Goal: Communication & Community: Answer question/provide support

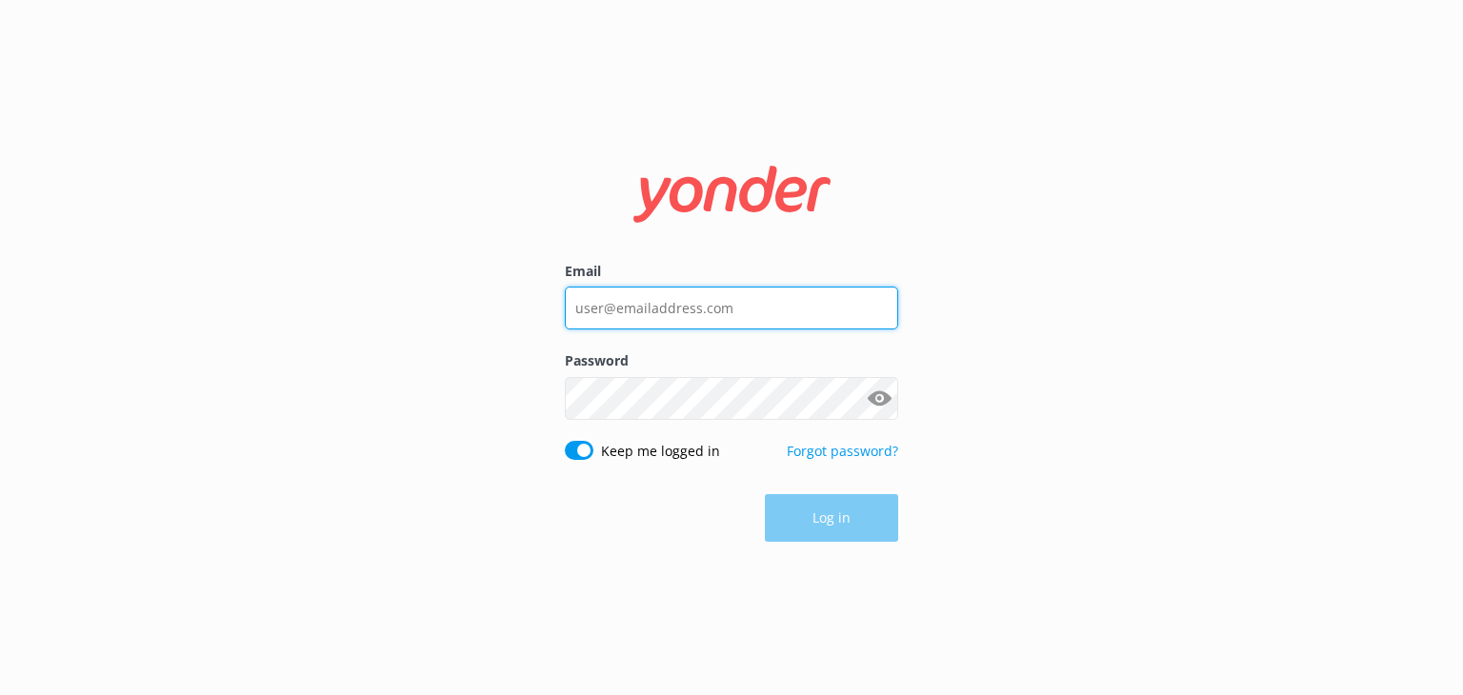
click at [588, 328] on input "Email" at bounding box center [731, 308] width 333 height 43
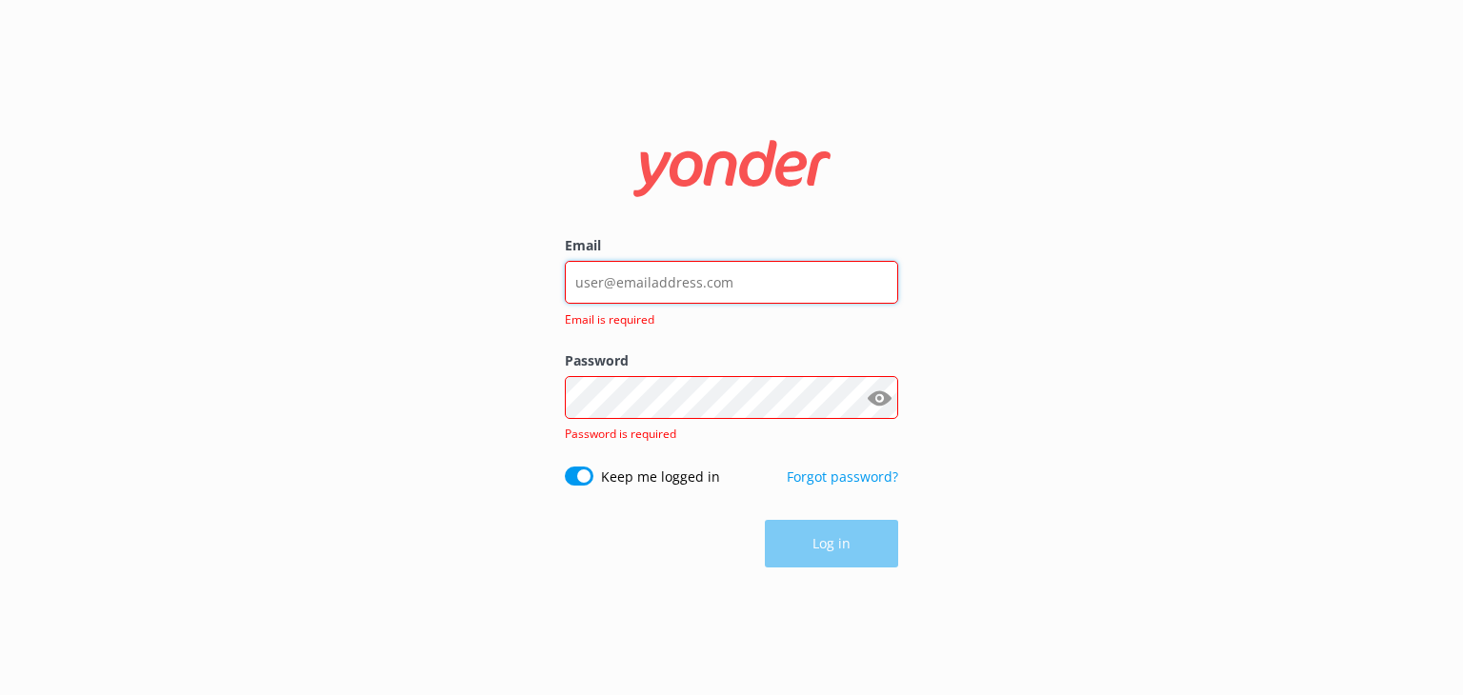
paste input "[EMAIL_ADDRESS][DOMAIN_NAME]"
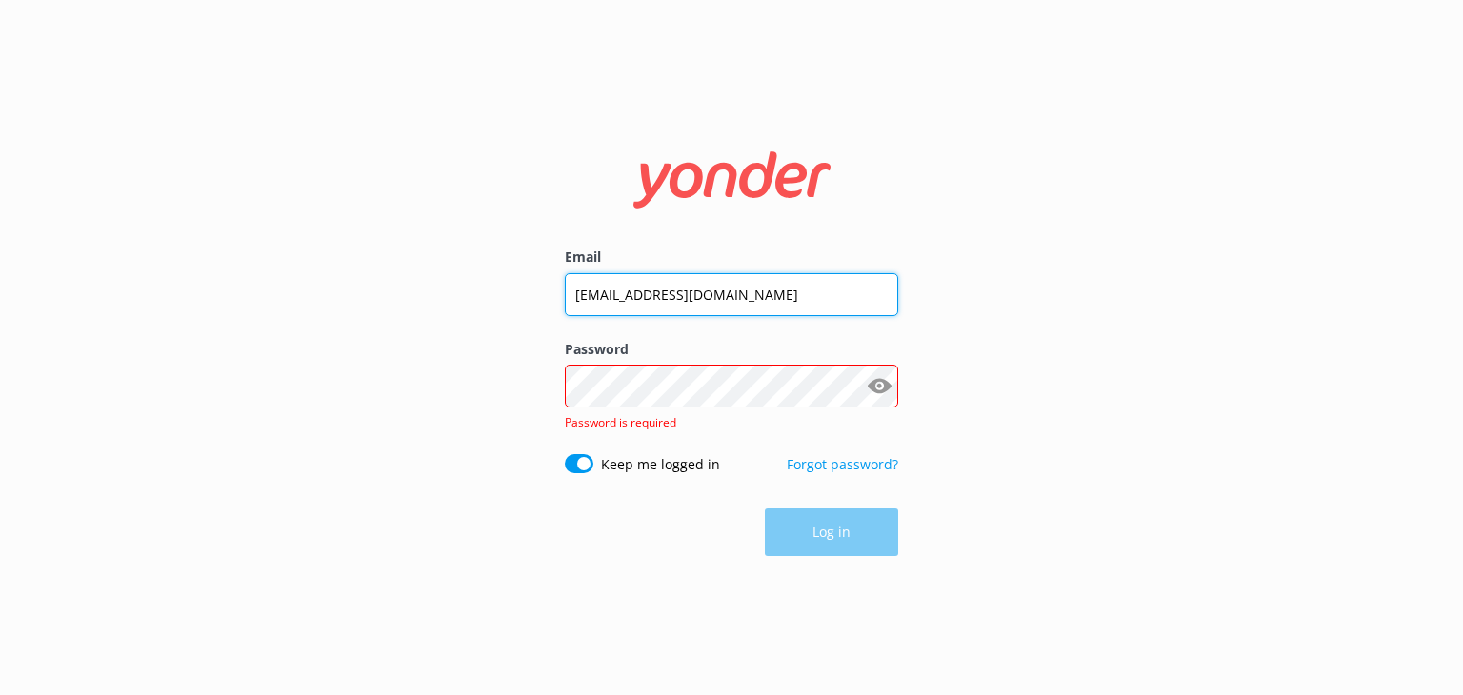
type input "[EMAIL_ADDRESS][DOMAIN_NAME]"
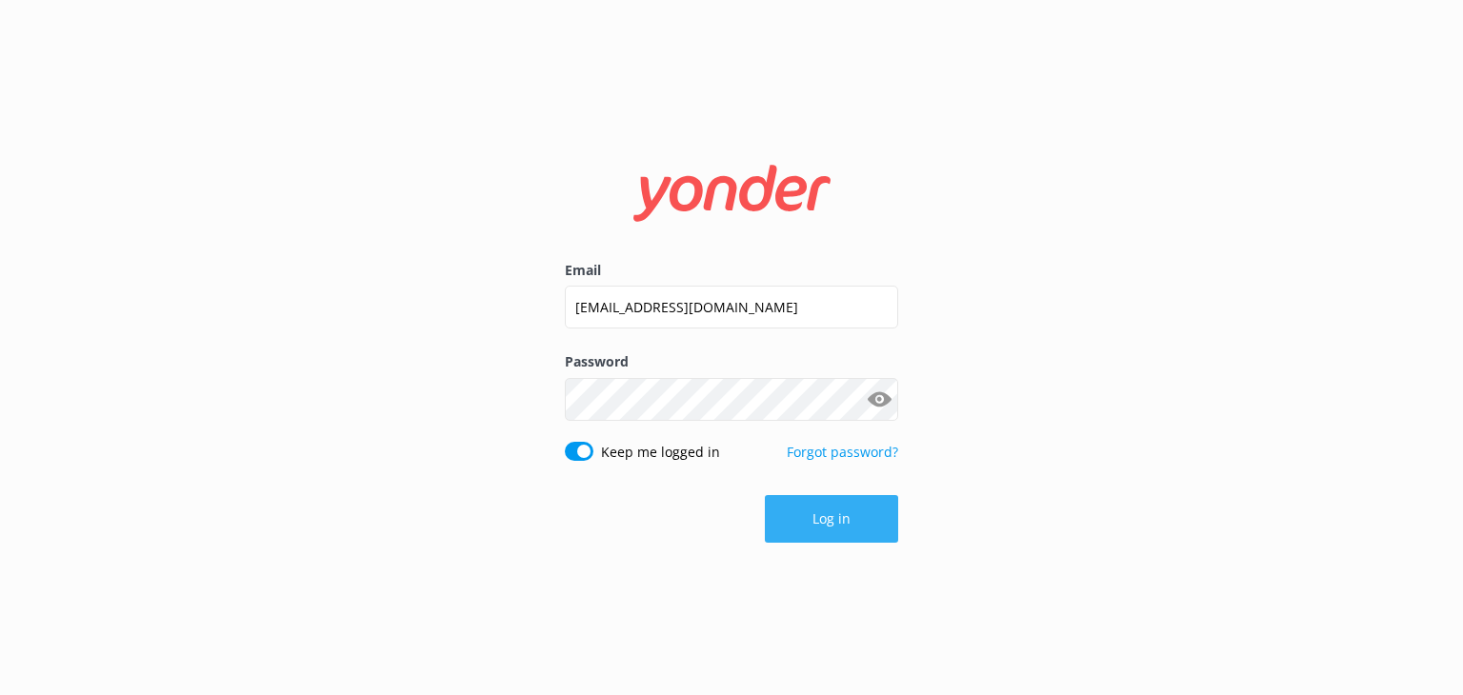
click at [808, 495] on button "Log in" at bounding box center [831, 519] width 133 height 48
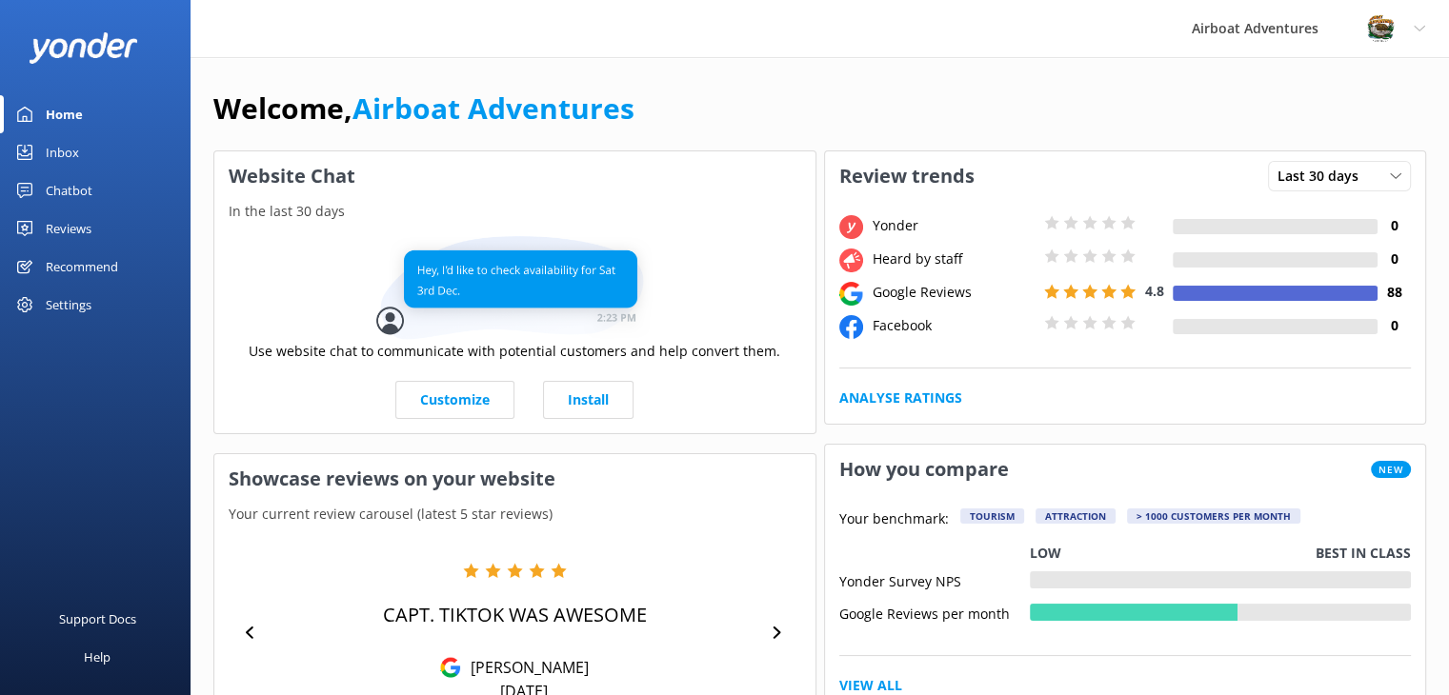
click at [796, 293] on div "Use website chat to communicate with potential customers and help convert them.…" at bounding box center [514, 328] width 601 height 212
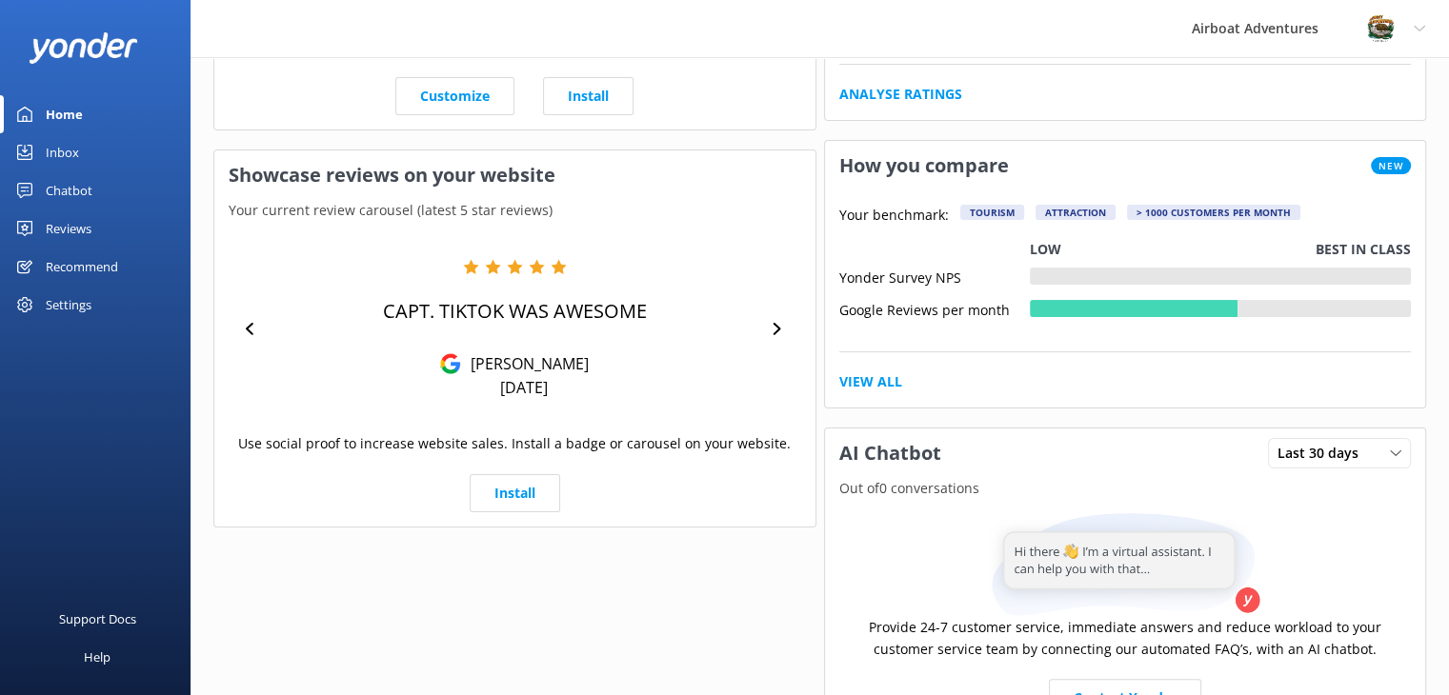
scroll to position [305, 0]
click at [771, 325] on icon at bounding box center [777, 328] width 12 height 12
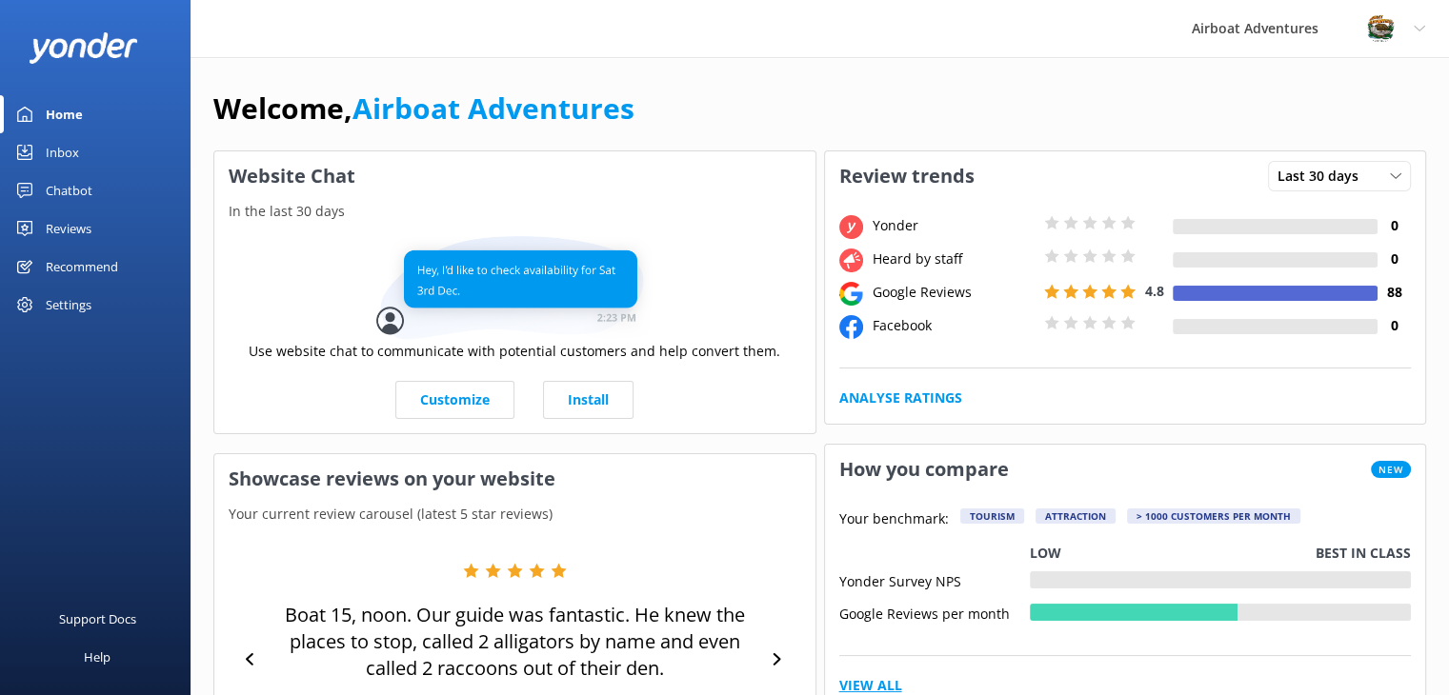
scroll to position [2, 0]
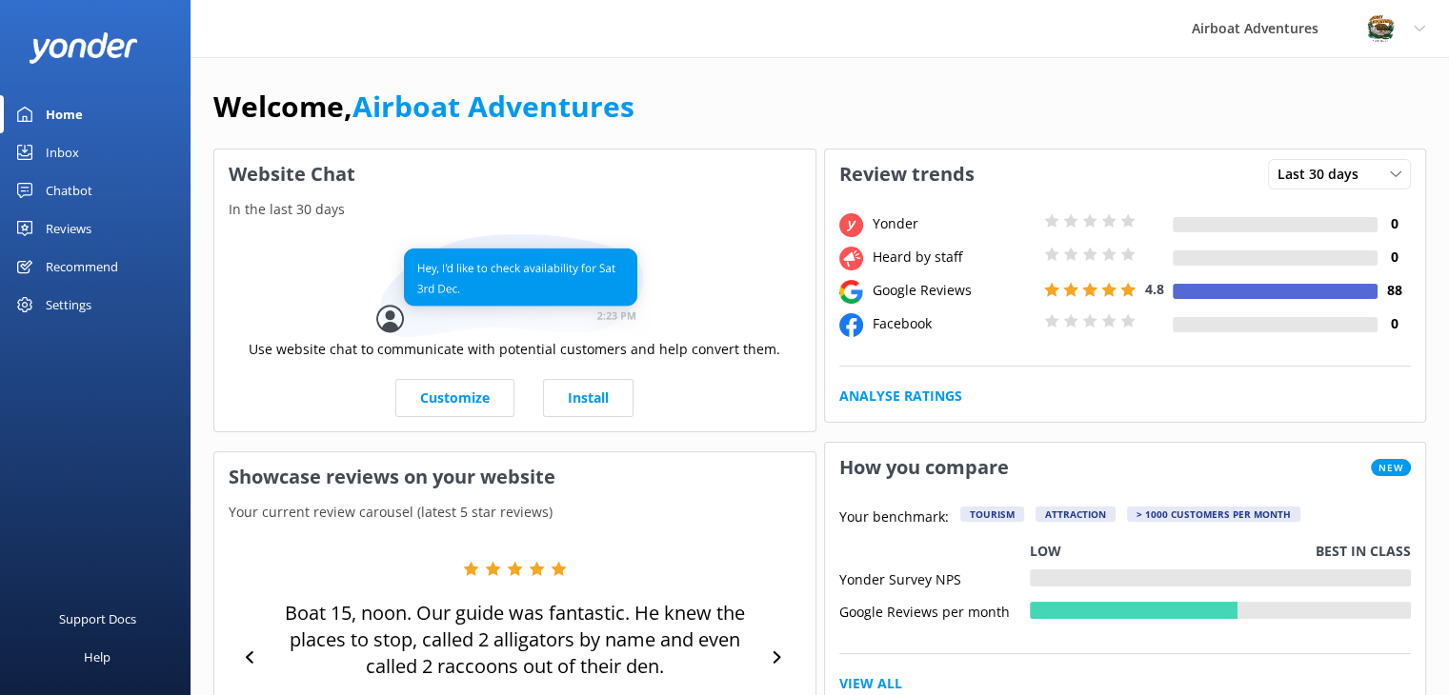
click at [937, 299] on div "Google Reviews" at bounding box center [953, 290] width 171 height 21
click at [64, 161] on div "Inbox" at bounding box center [62, 152] width 33 height 38
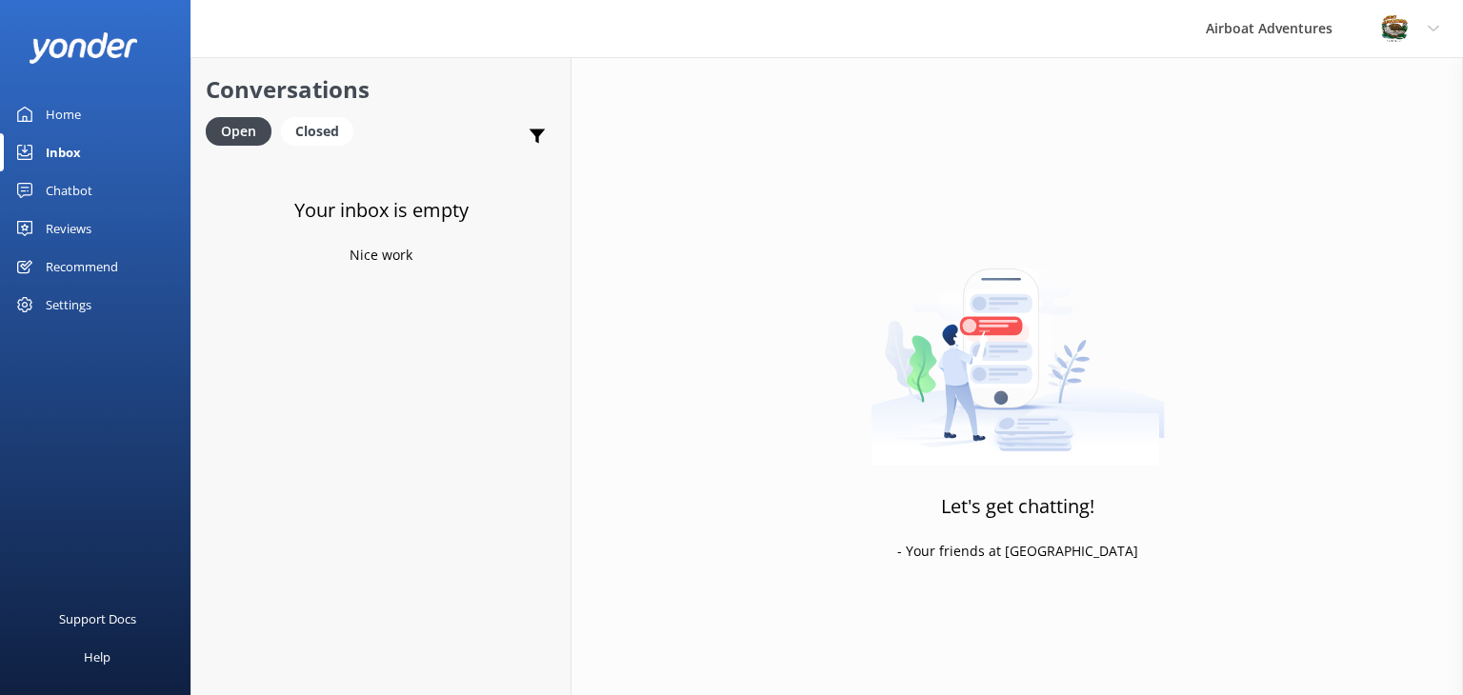
click at [53, 232] on div "Reviews" at bounding box center [69, 229] width 46 height 38
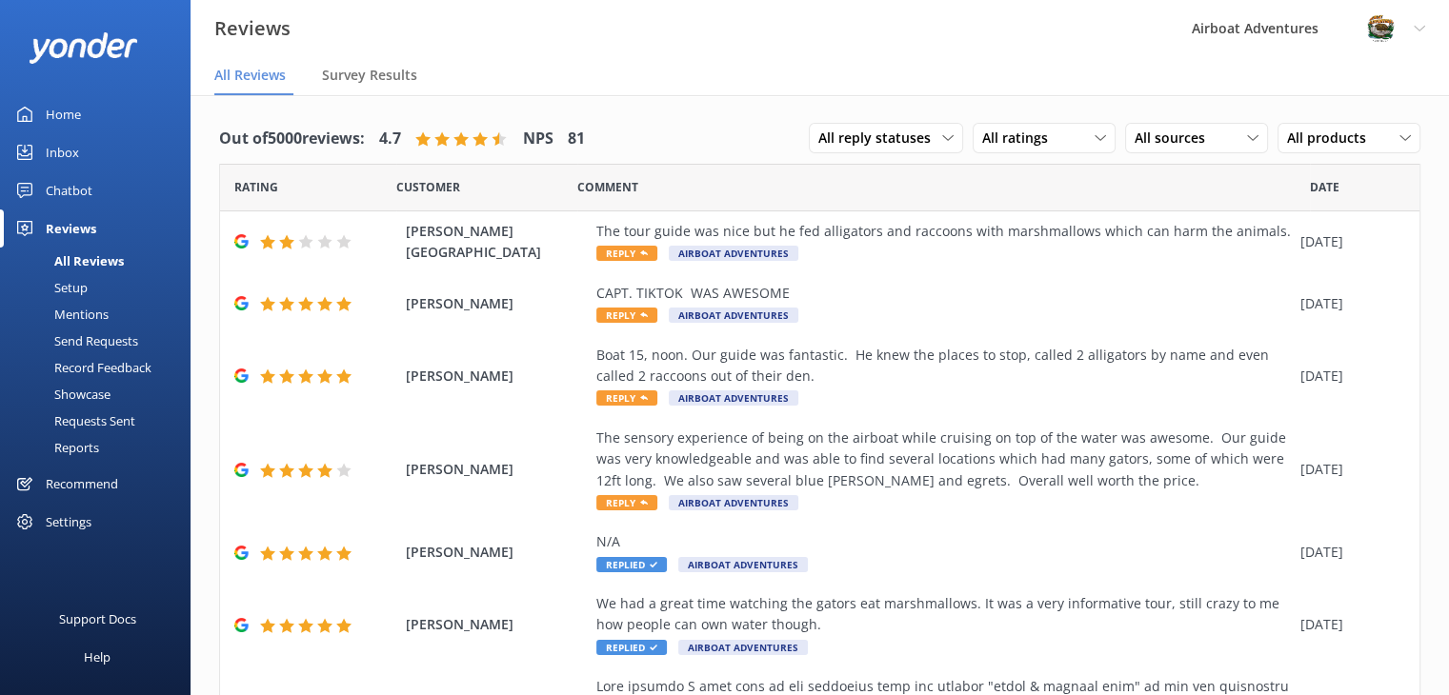
click at [431, 124] on div "Out of 5000 reviews: 4.7 NPS 81" at bounding box center [402, 139] width 366 height 50
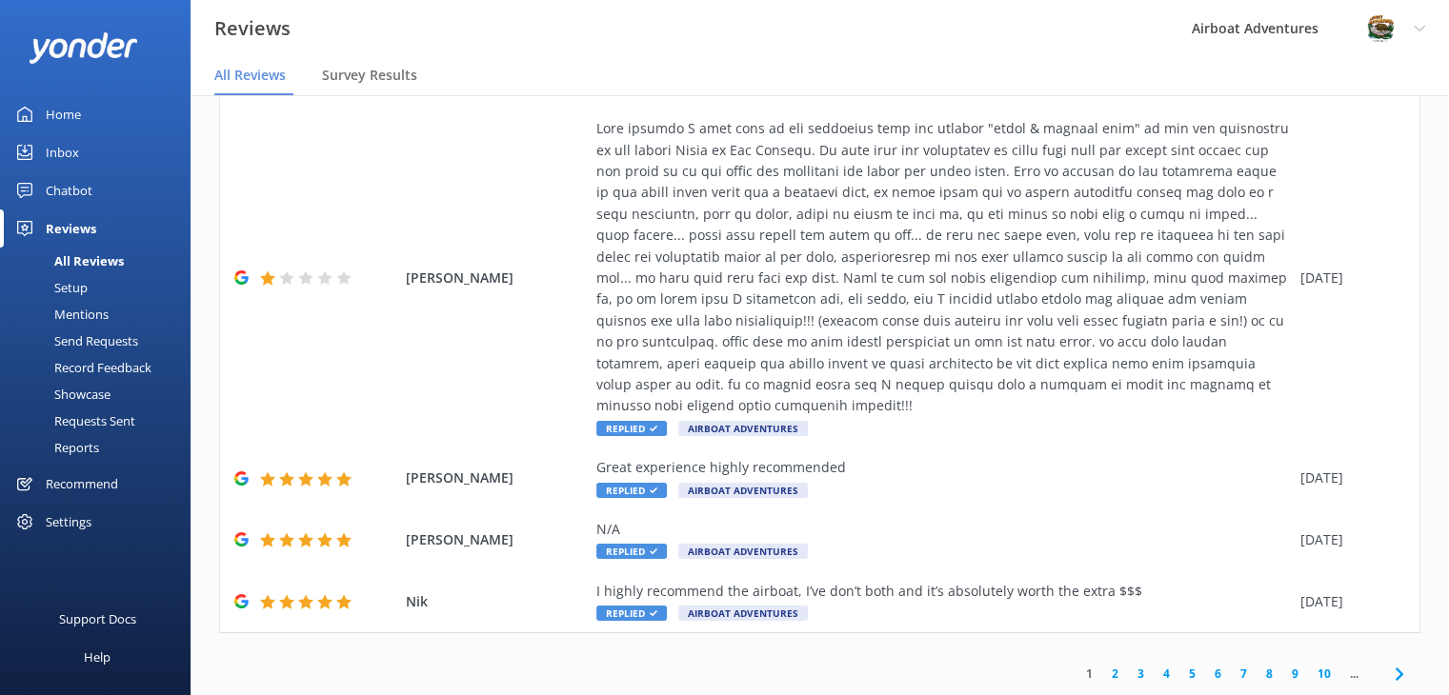
scroll to position [38, 0]
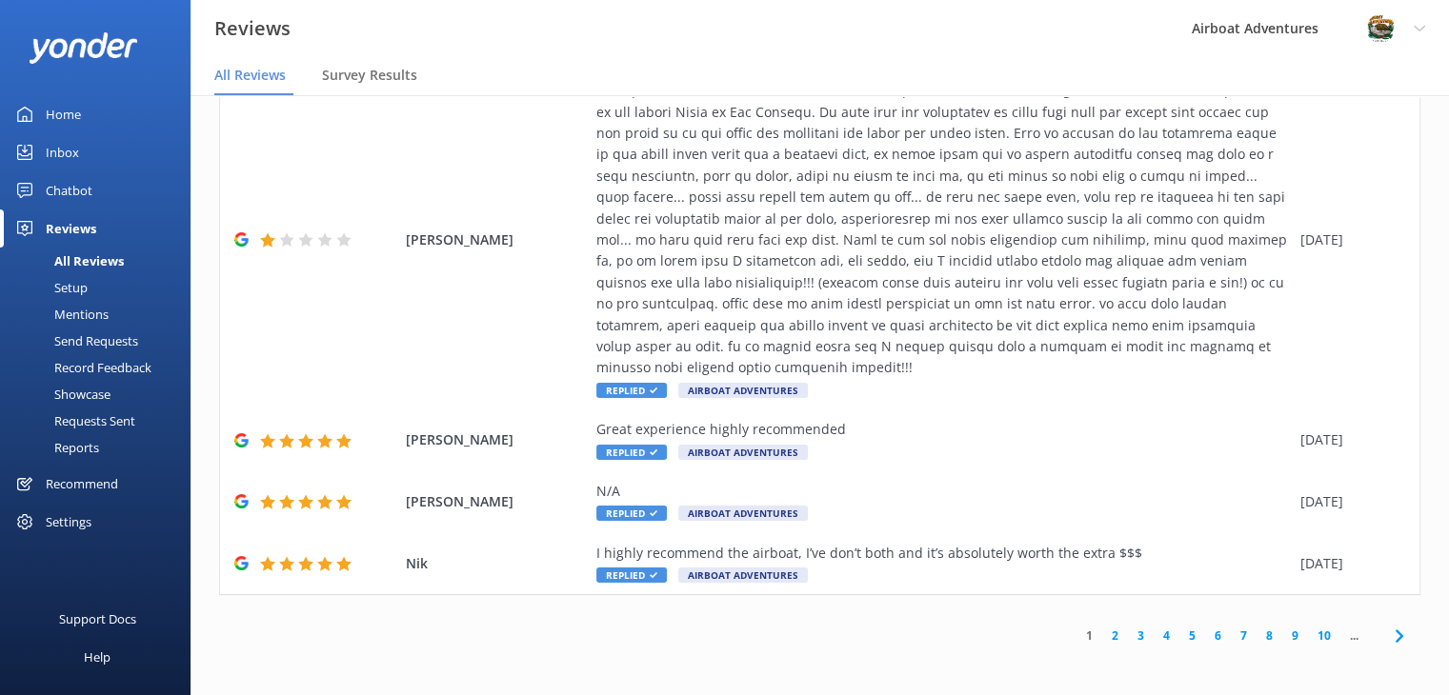
click at [1102, 634] on link "2" at bounding box center [1115, 636] width 26 height 18
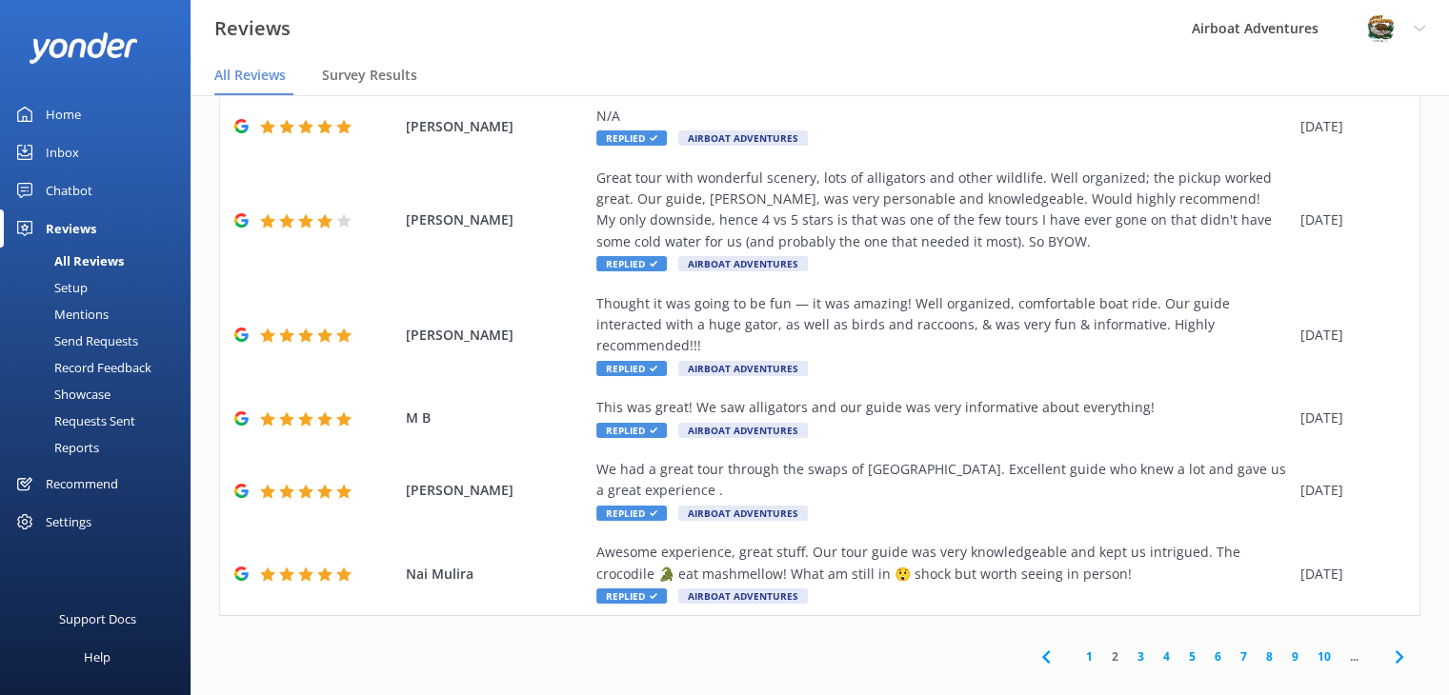
scroll to position [473, 0]
click at [1128, 648] on link "3" at bounding box center [1141, 657] width 26 height 18
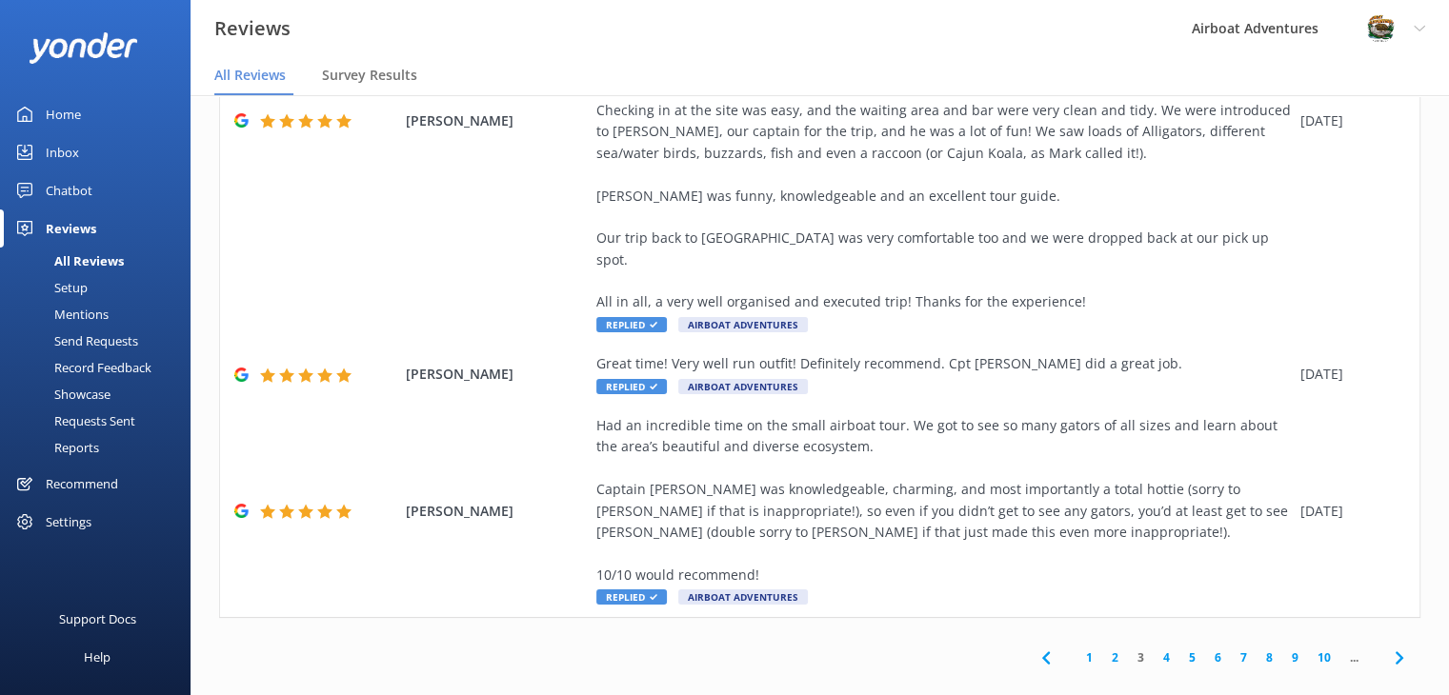
scroll to position [816, 0]
click at [1158, 647] on link "4" at bounding box center [1167, 656] width 26 height 18
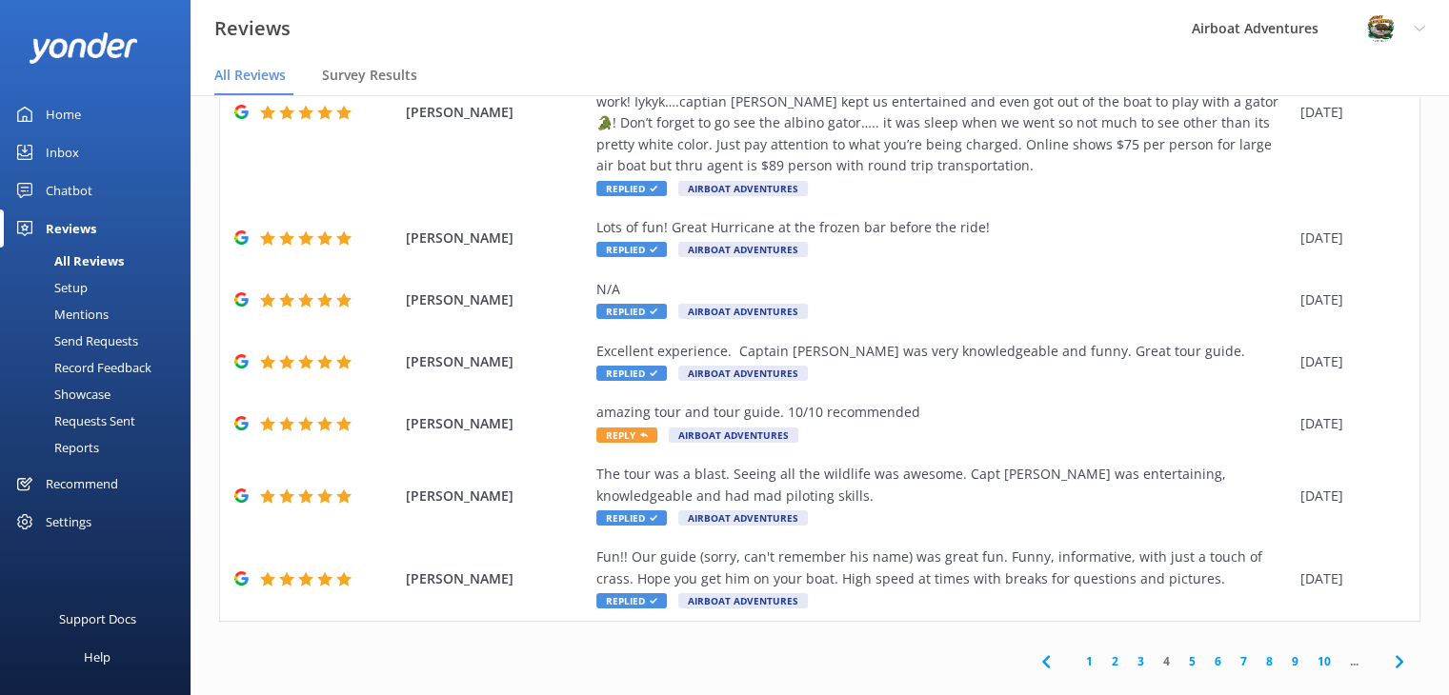
scroll to position [453, 0]
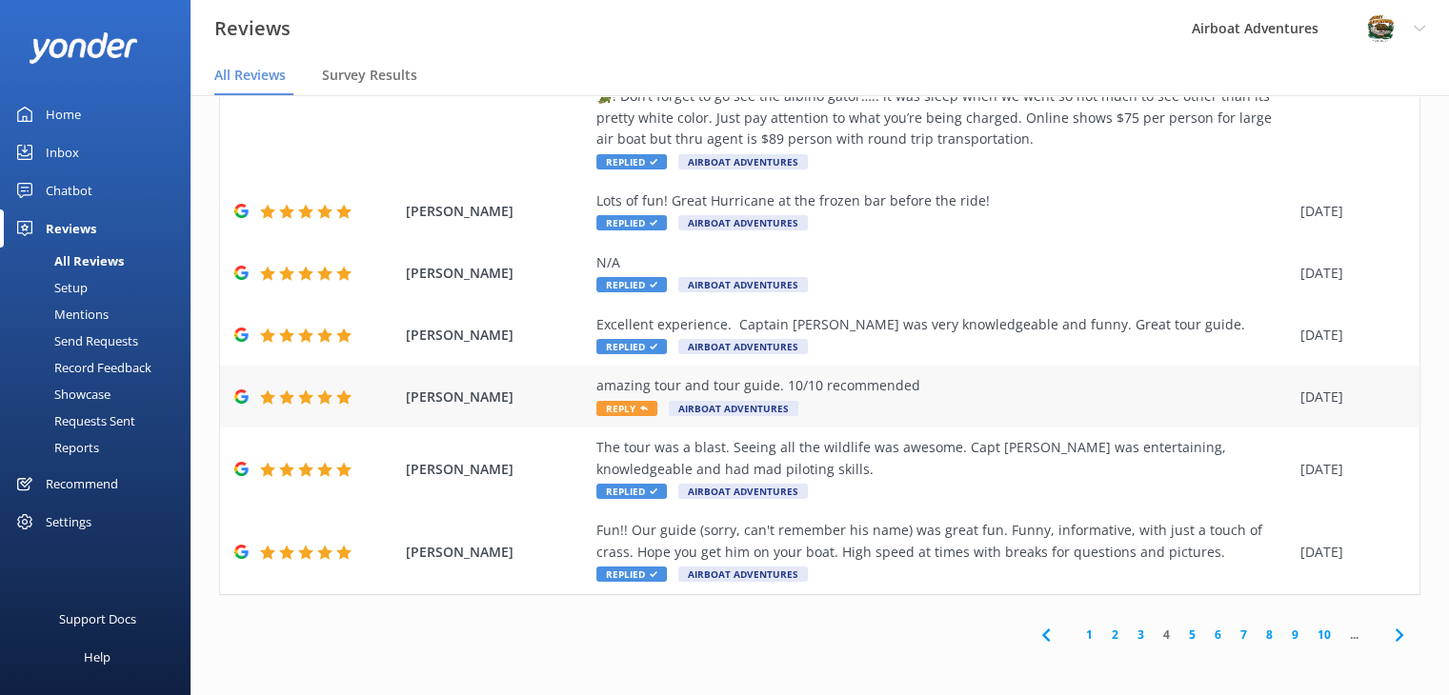
click at [615, 407] on span "Reply" at bounding box center [626, 408] width 61 height 15
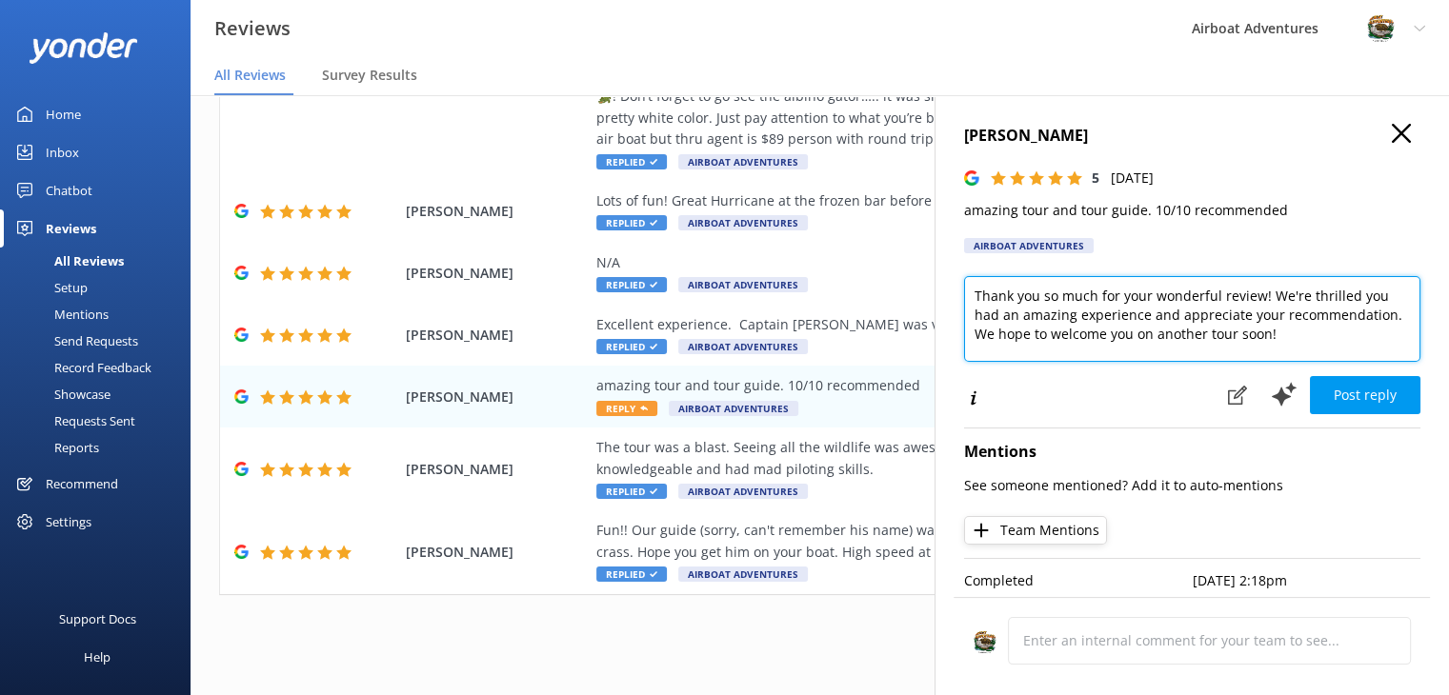
click at [1386, 319] on textarea "Thank you so much for your wonderful review! We're thrilled you had an amazing …" at bounding box center [1192, 319] width 456 height 86
click at [1049, 338] on textarea "Thank you so much for your wonderful review! We're thrilled you had an amazing …" at bounding box center [1192, 319] width 456 height 86
click at [1032, 334] on textarea "Thank you so much for your wonderful review! We're thrilled you had an amazing …" at bounding box center [1192, 319] width 456 height 86
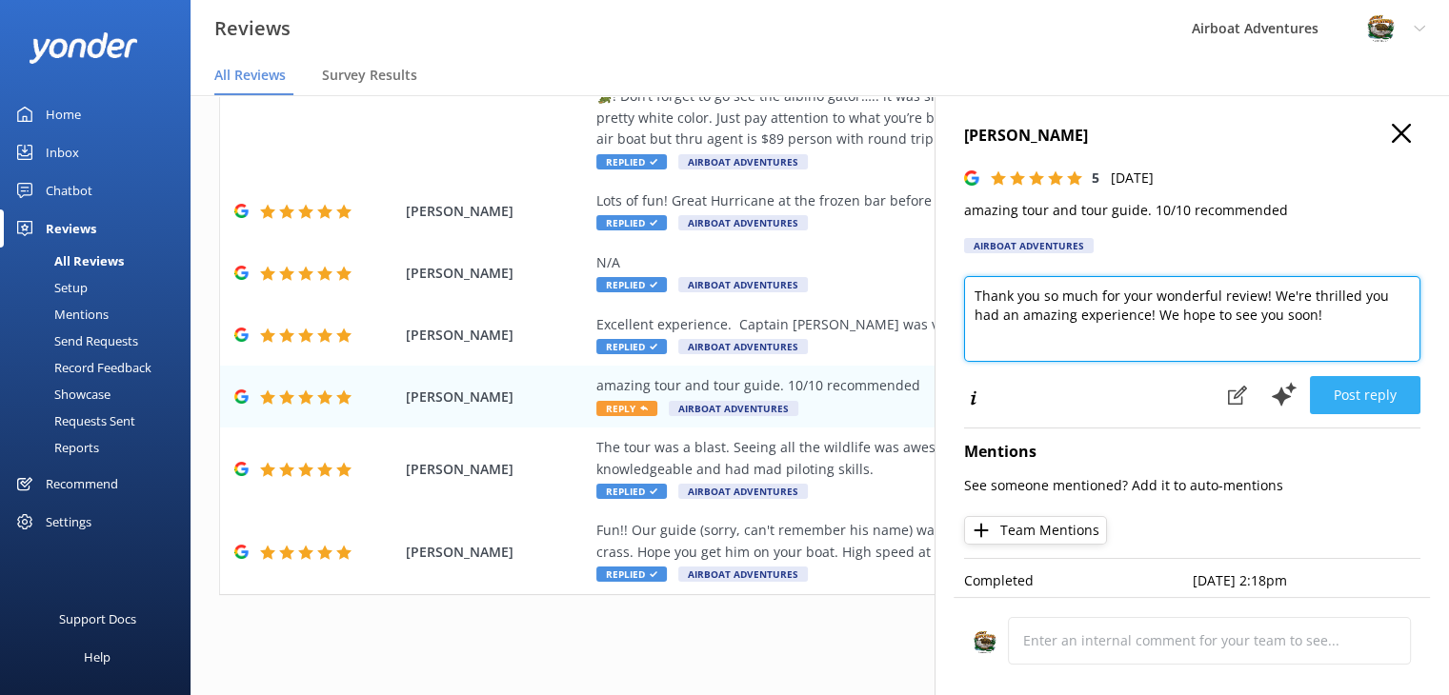
type textarea "Thank you so much for your wonderful review! We're thrilled you had an amazing …"
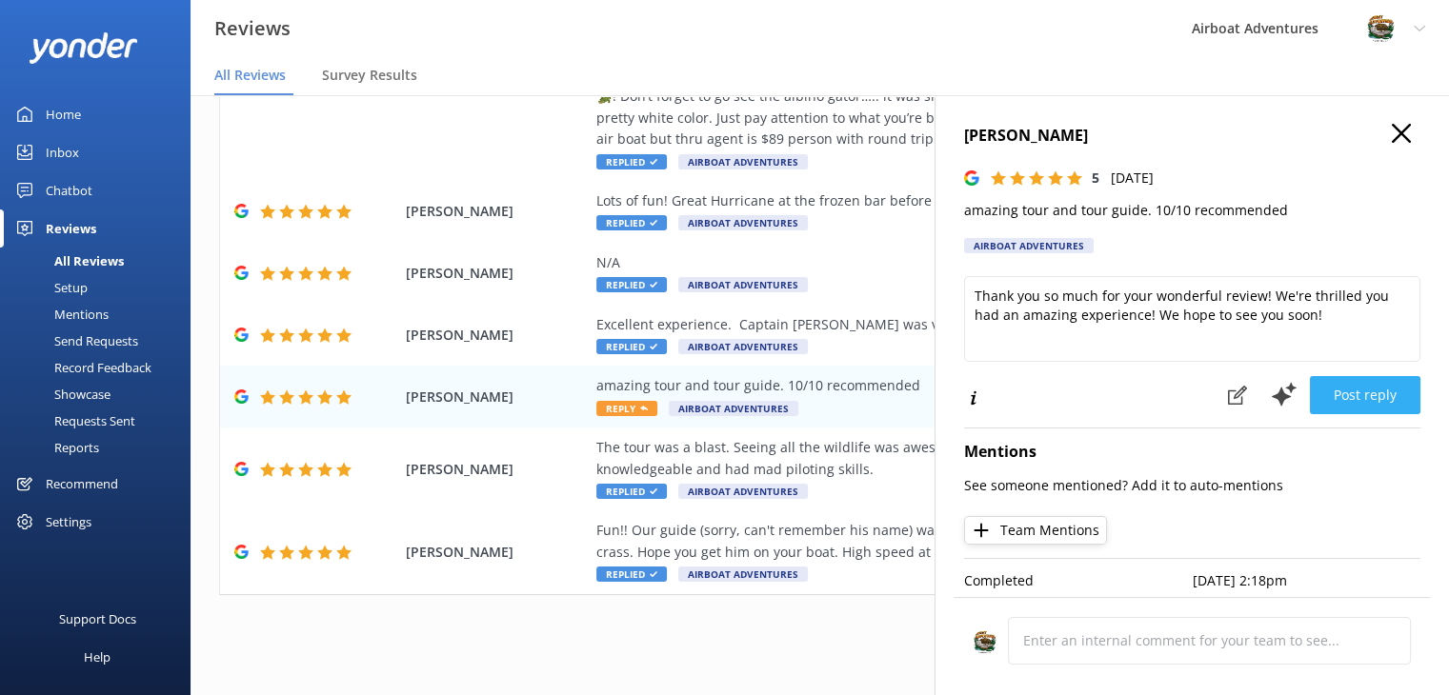
click at [1347, 398] on button "Post reply" at bounding box center [1365, 395] width 111 height 38
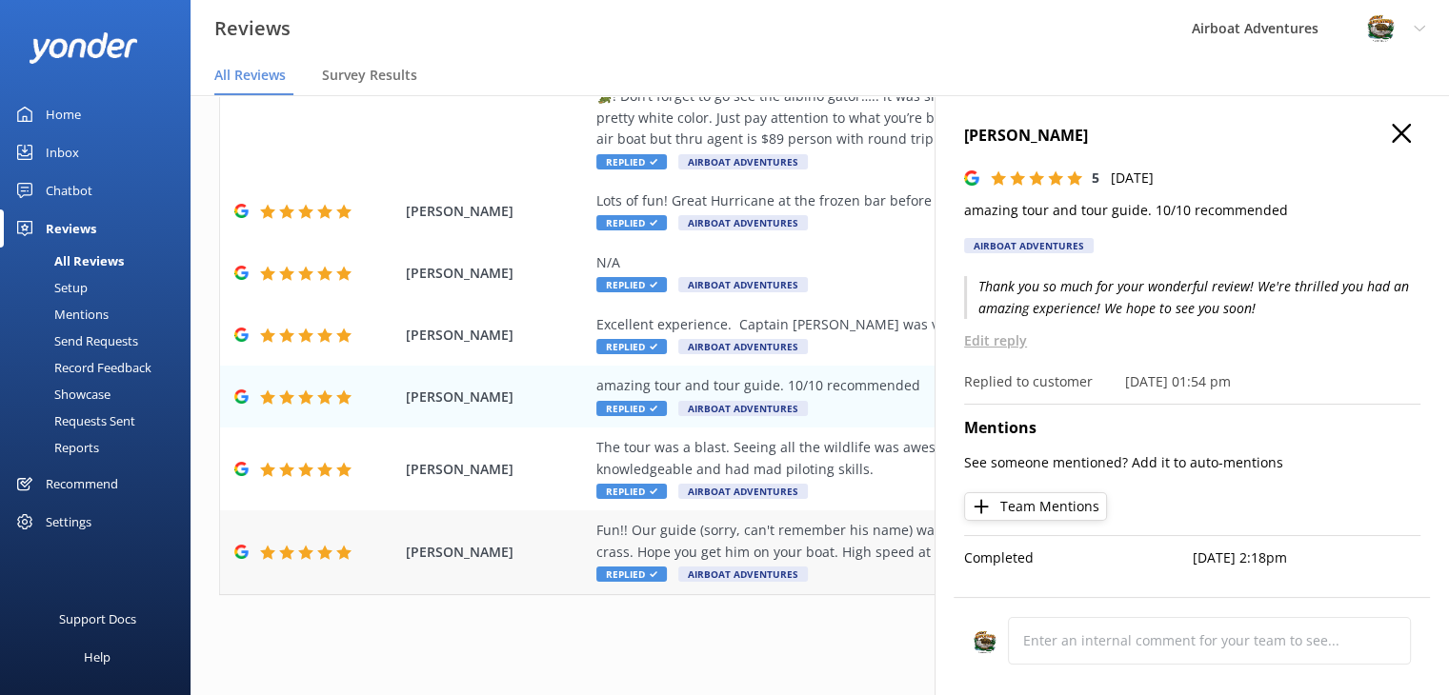
click at [564, 574] on div "[PERSON_NAME] Fun!! Our guide (sorry, can't remember his name) was great fun. F…" at bounding box center [819, 552] width 1199 height 83
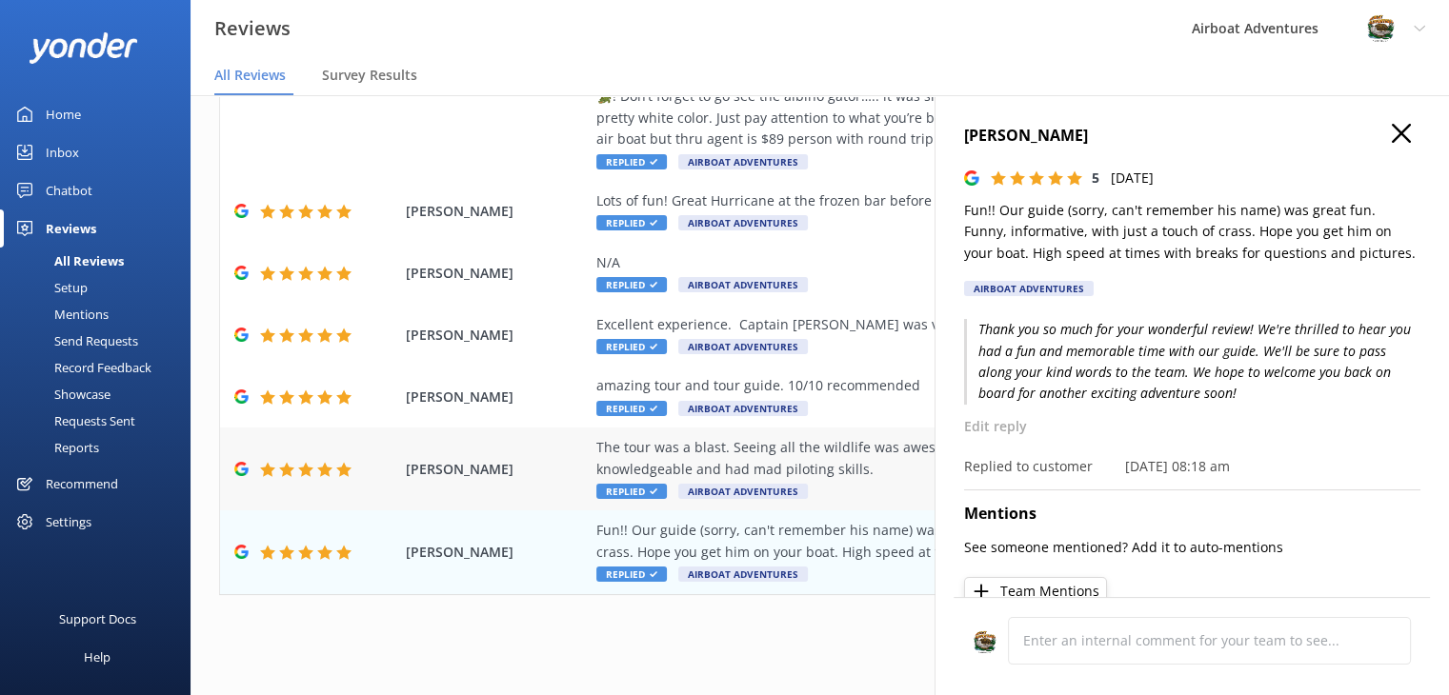
click at [575, 480] on div "[PERSON_NAME] The tour was a blast. Seeing all the wildlife was awesome. Capt […" at bounding box center [819, 469] width 1199 height 83
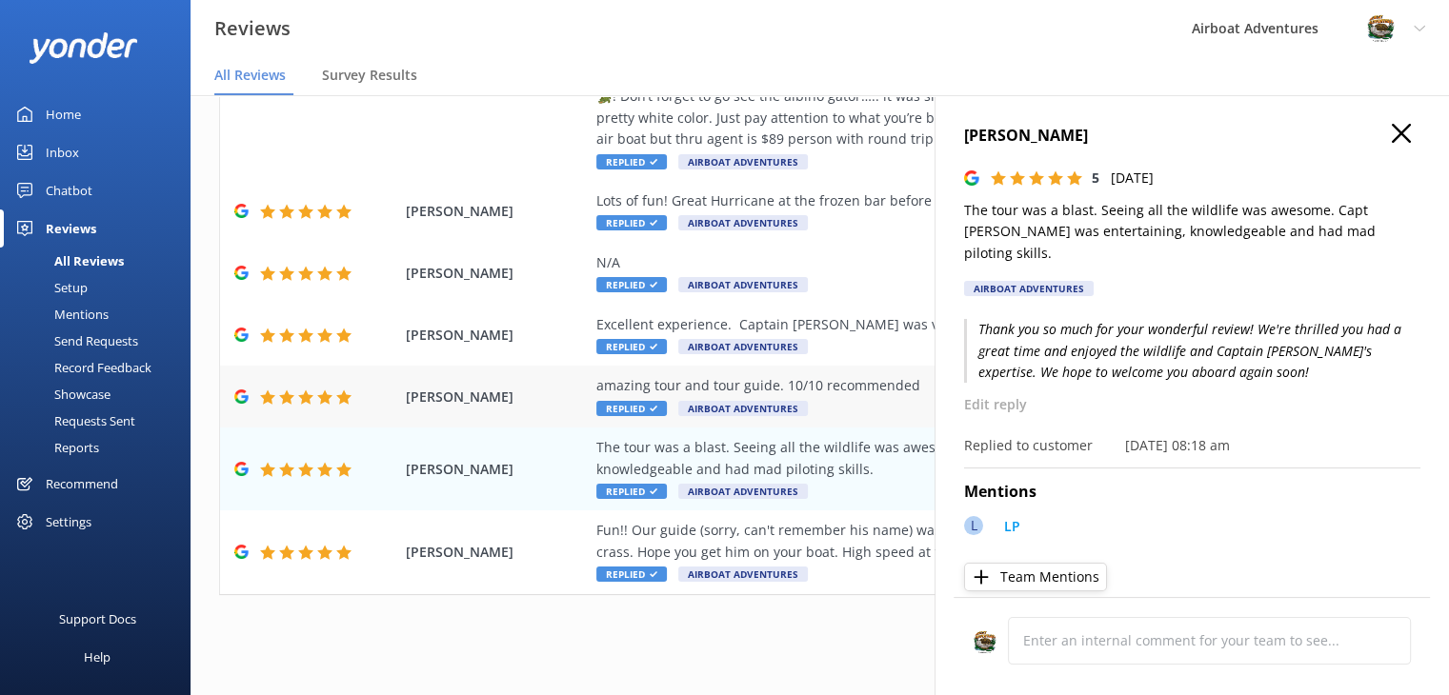
click at [555, 377] on div "[PERSON_NAME] amazing tour and tour guide. 10/10 recommended Replied Airboat Ad…" at bounding box center [819, 397] width 1199 height 62
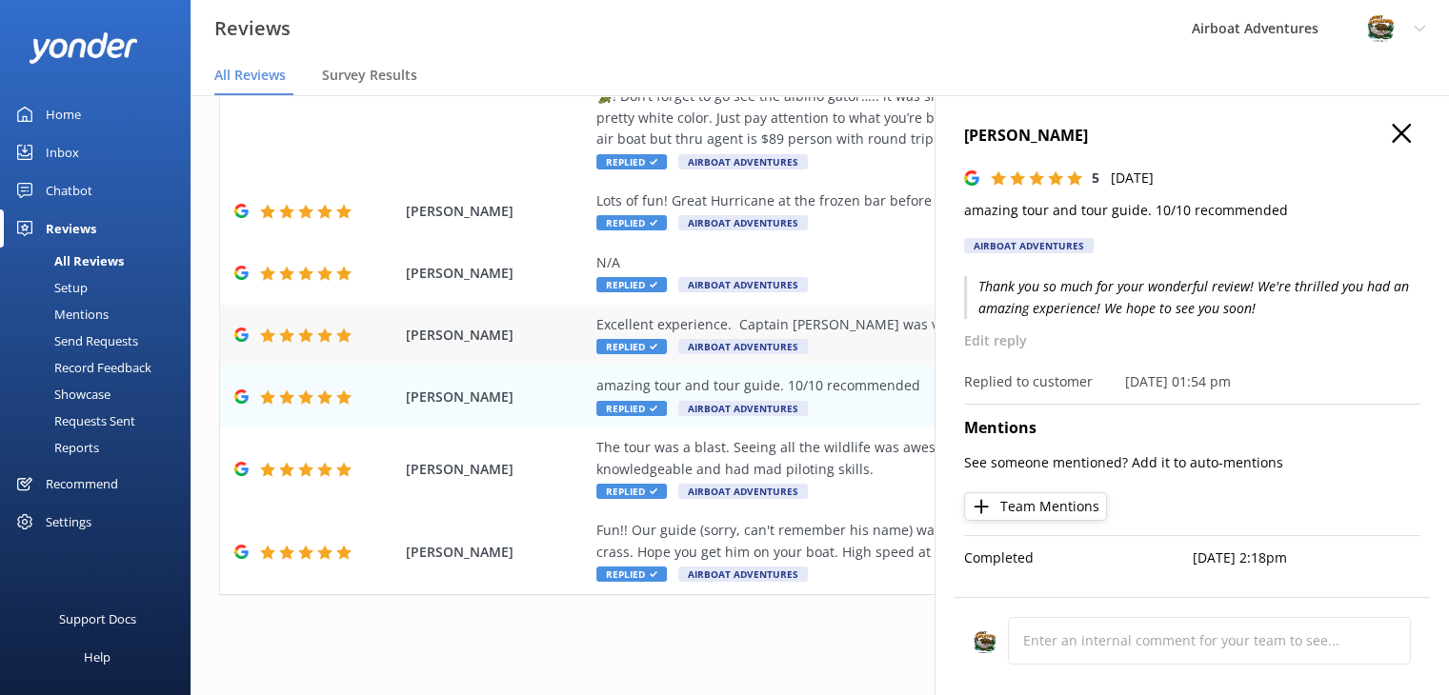
click at [542, 325] on span "[PERSON_NAME]" at bounding box center [496, 335] width 181 height 21
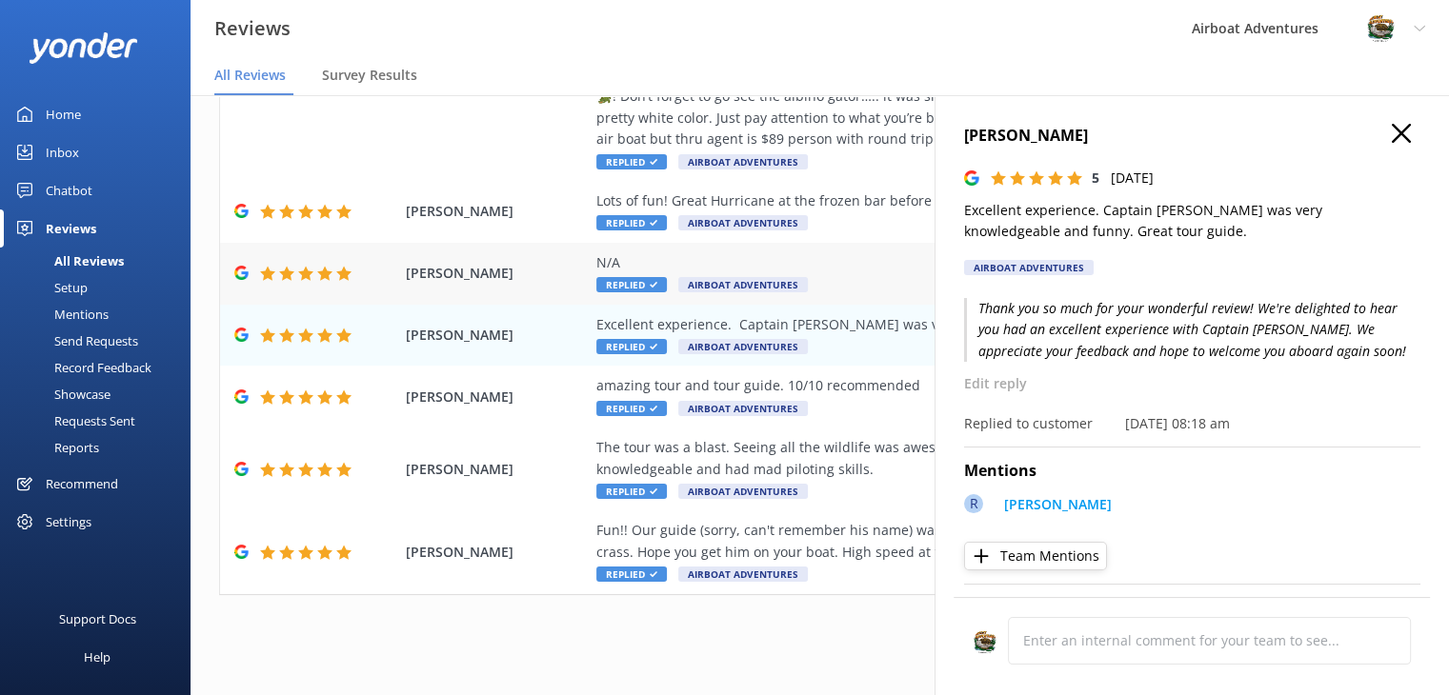
click at [547, 283] on span "[PERSON_NAME]" at bounding box center [496, 273] width 181 height 21
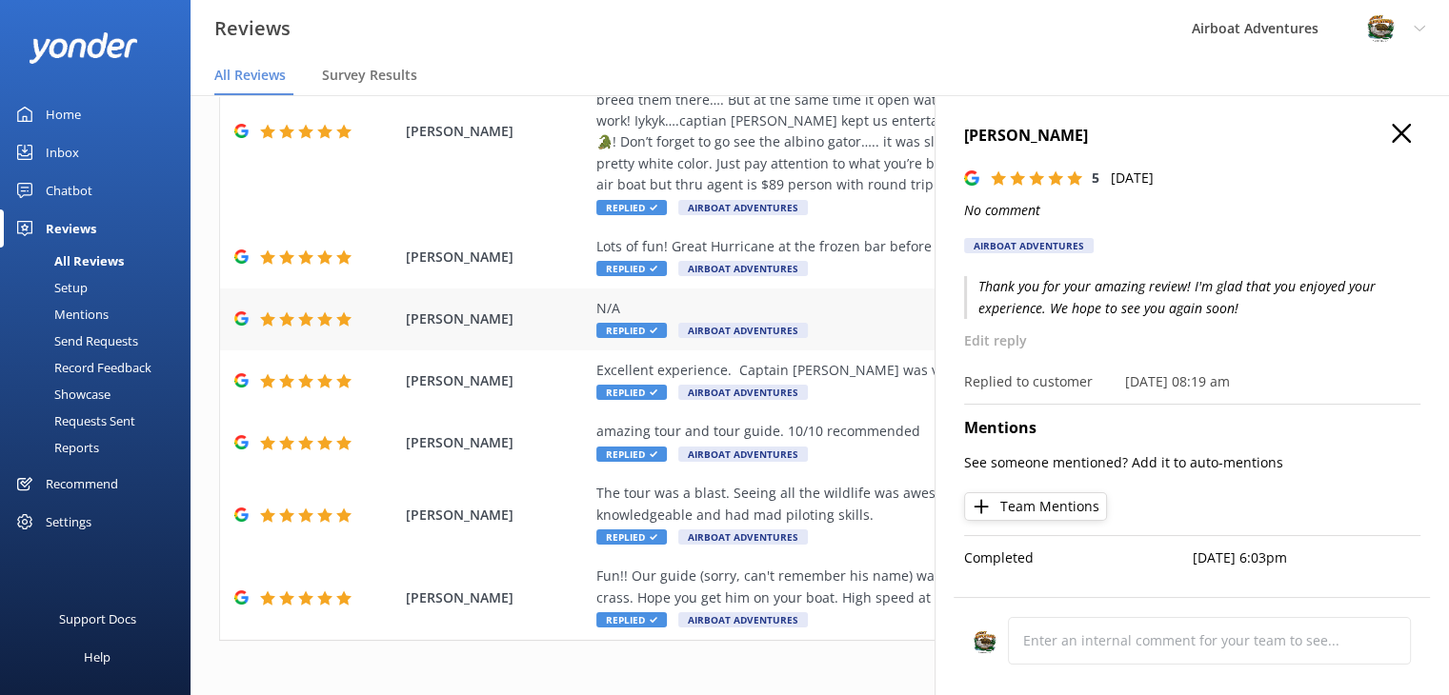
scroll to position [406, 0]
click at [537, 262] on span "[PERSON_NAME]" at bounding box center [496, 258] width 181 height 21
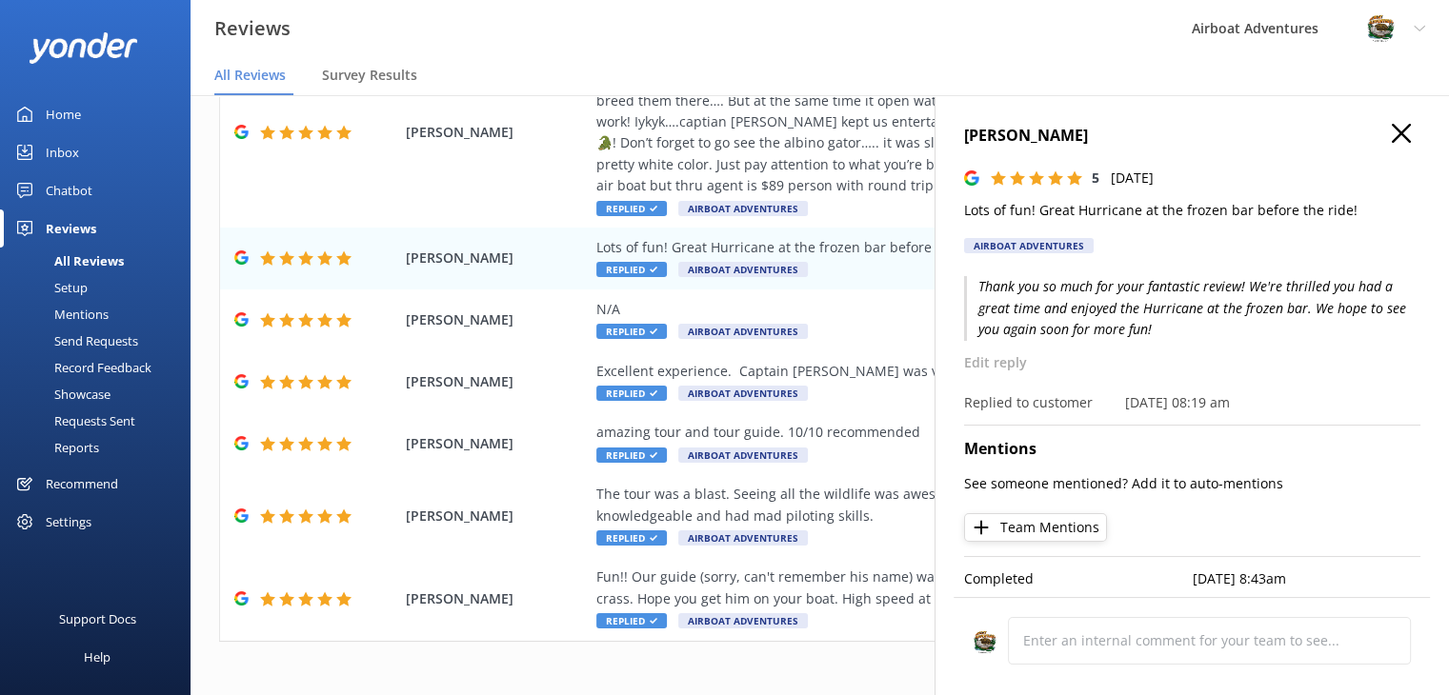
click at [1393, 134] on icon "button" at bounding box center [1401, 133] width 19 height 19
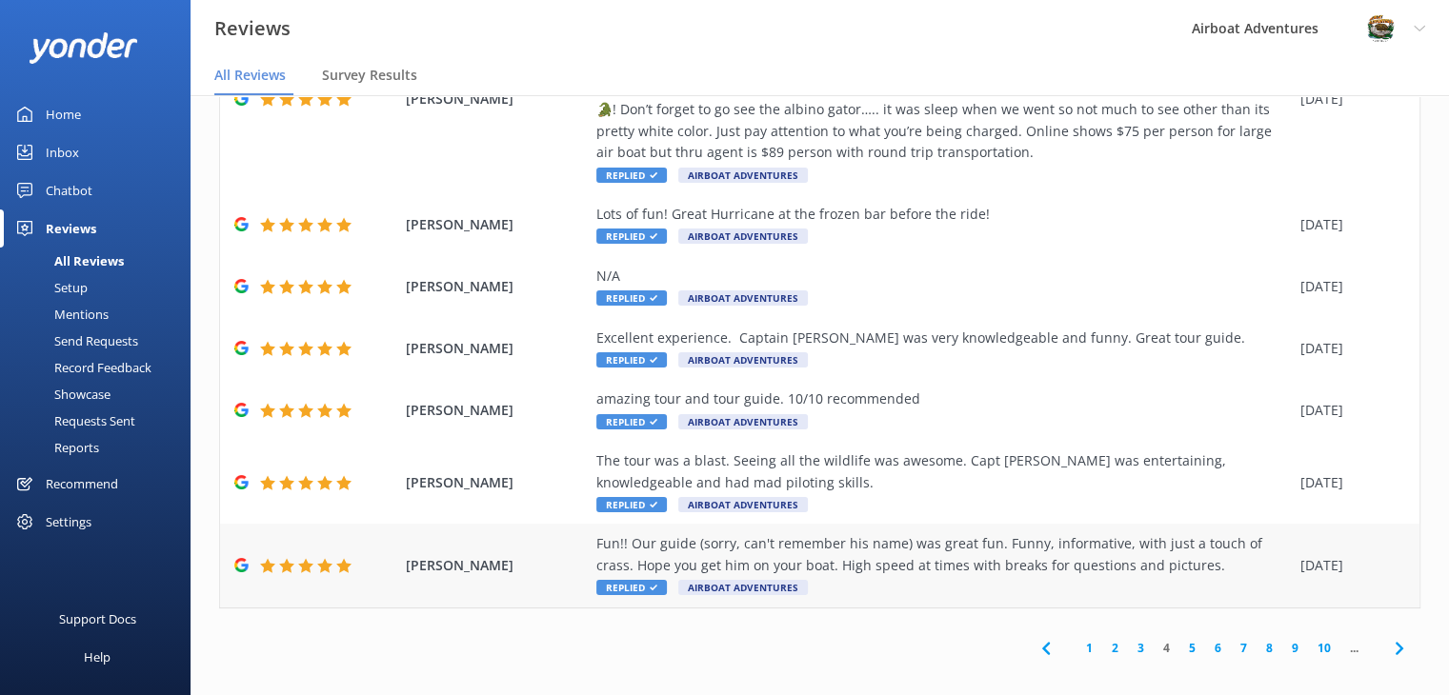
scroll to position [453, 0]
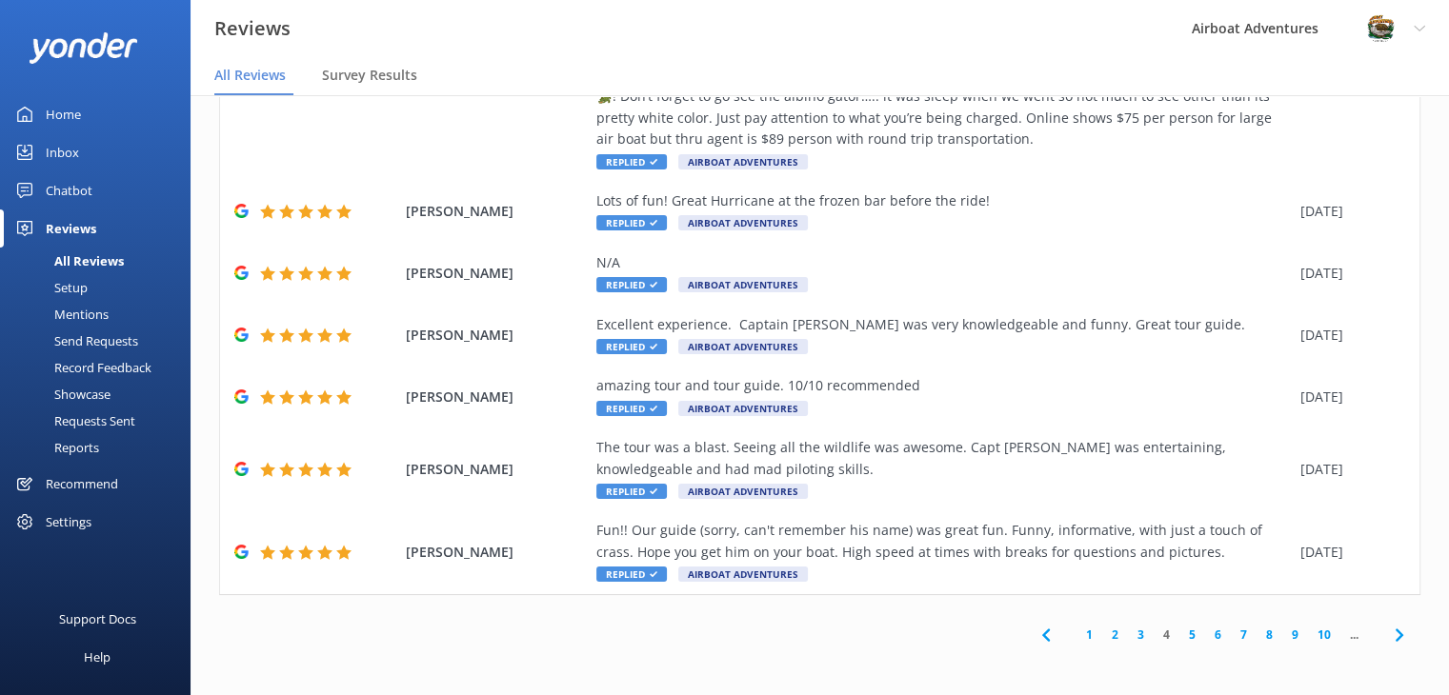
click at [1077, 639] on link "1" at bounding box center [1090, 635] width 26 height 18
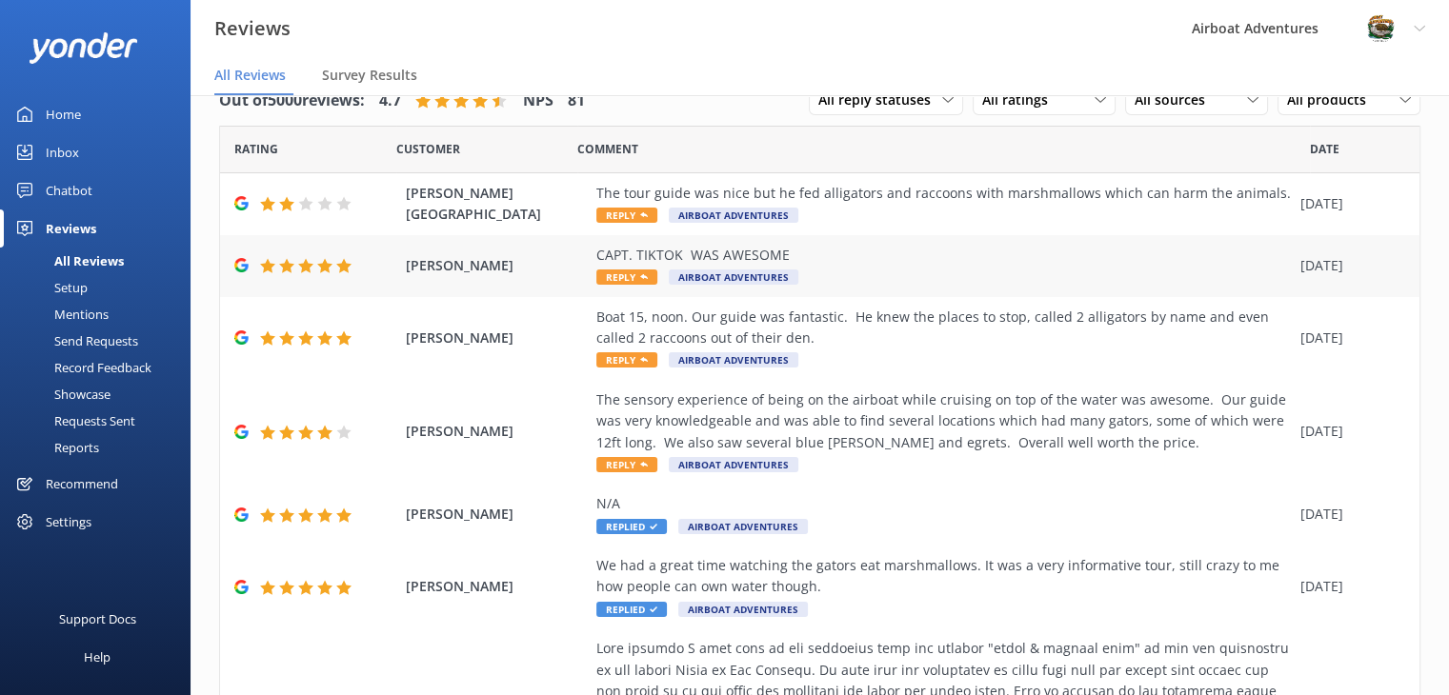
click at [875, 283] on div "CAPT. TIKTOK WAS AWESOME Reply Airboat Adventures" at bounding box center [943, 266] width 695 height 43
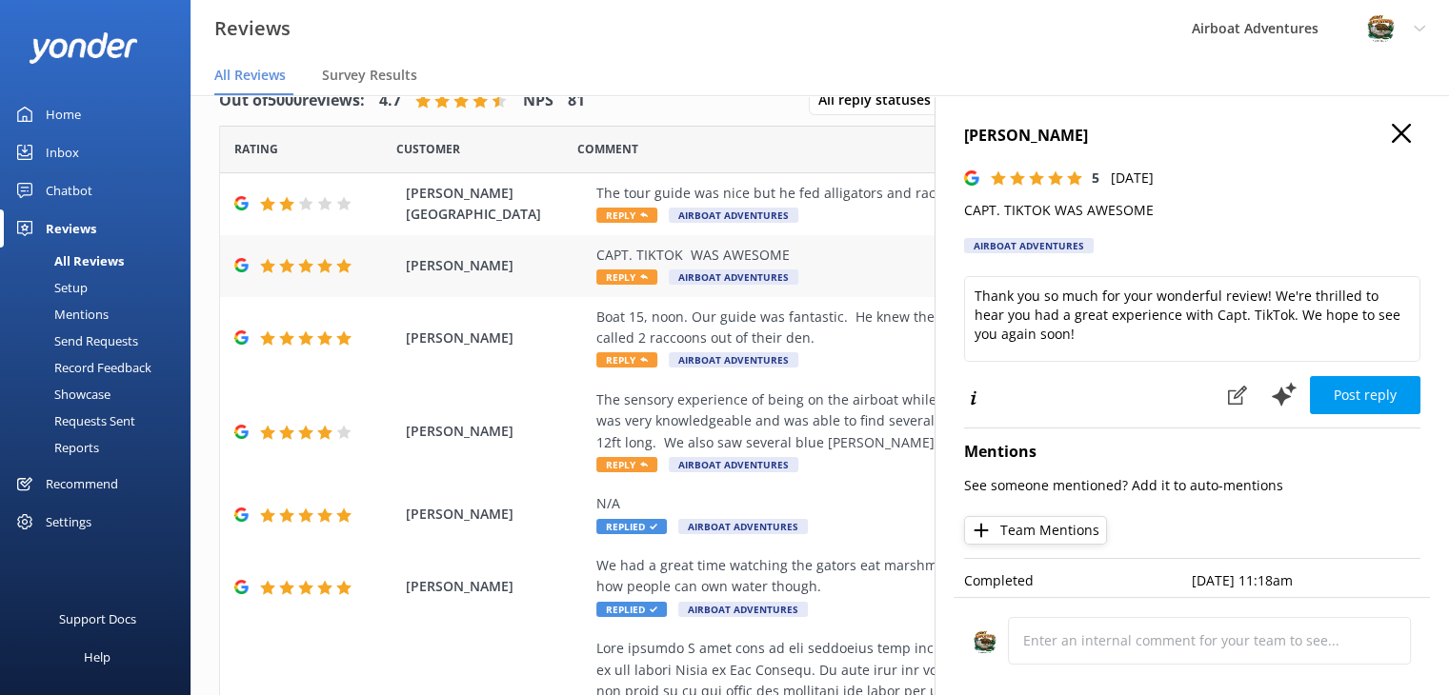
click at [875, 283] on div "CAPT. TIKTOK WAS AWESOME Reply Airboat Adventures" at bounding box center [943, 266] width 695 height 43
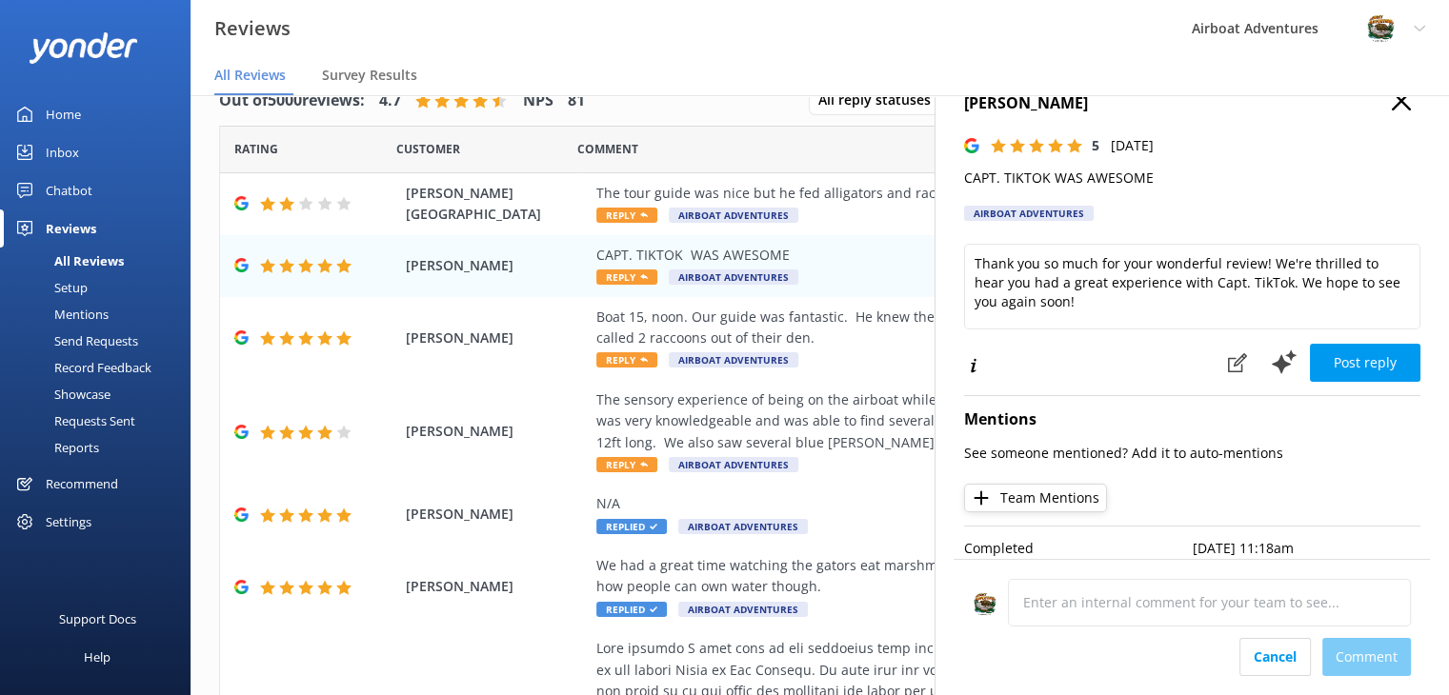
click at [984, 685] on div "Cancel Comment" at bounding box center [1192, 627] width 476 height 136
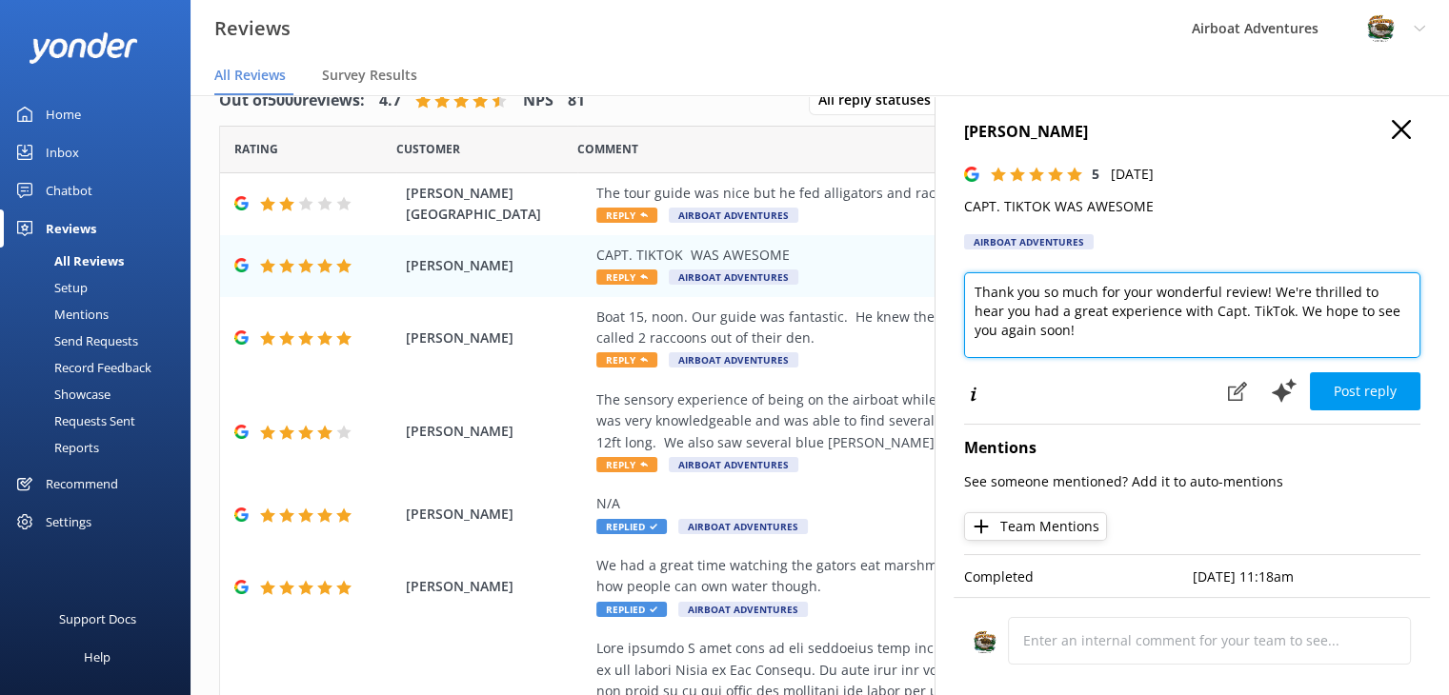
scroll to position [18, 0]
drag, startPoint x: 1207, startPoint y: 266, endPoint x: 1137, endPoint y: 316, distance: 86.7
click at [1137, 316] on textarea "Thank you so much for your wonderful review! We're thrilled to hear you had a g…" at bounding box center [1192, 315] width 456 height 86
click at [970, 279] on textarea "Thank you so much for your wonderful review! We're thrilled to hear you had a g…" at bounding box center [1192, 315] width 456 height 86
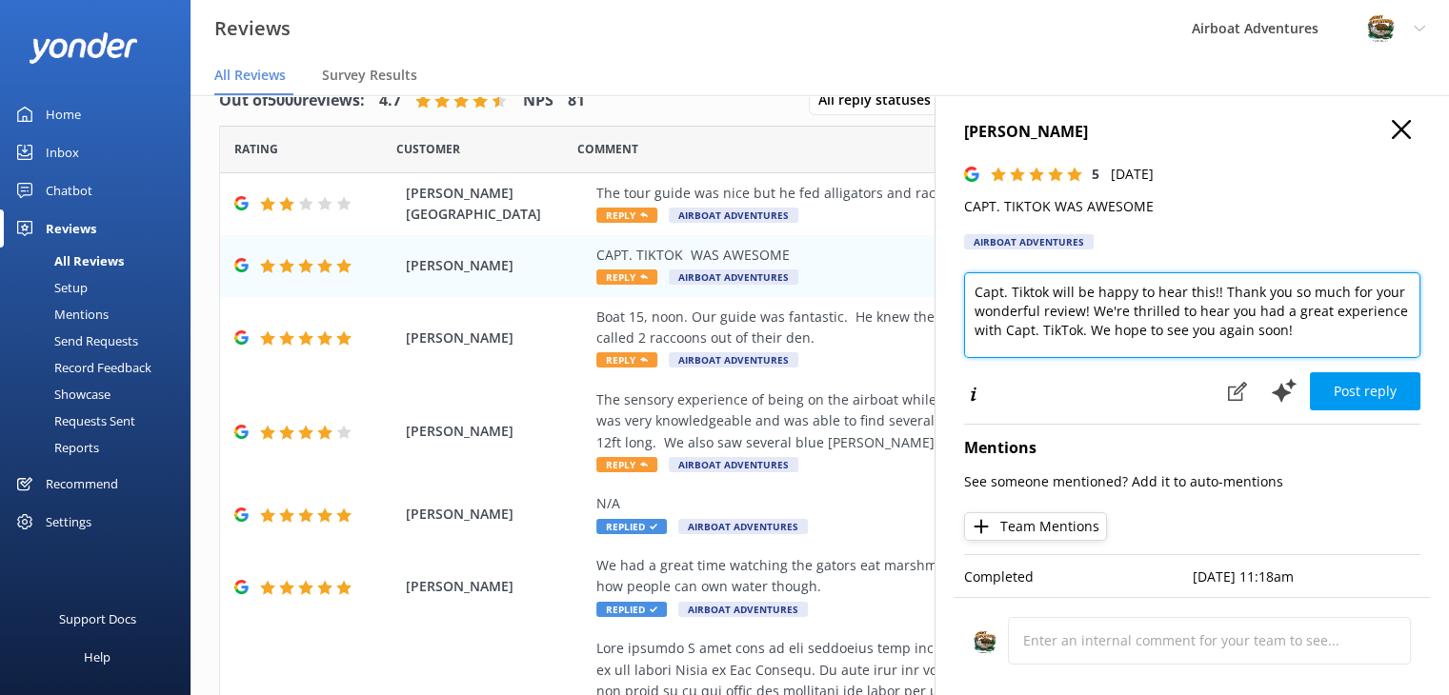
click at [1050, 283] on textarea "Capt. Tiktok will be happy to hear this!! Thank you so much for your wonderful …" at bounding box center [1192, 315] width 456 height 86
click at [1157, 275] on textarea "He will be happy to hear this!! Thank you so much for your wonderful review! We…" at bounding box center [1192, 315] width 456 height 86
drag, startPoint x: 1154, startPoint y: 281, endPoint x: 951, endPoint y: 276, distance: 203.0
click at [951, 276] on div "[PERSON_NAME] 5 [DATE] CAPT. TIKTOK WAS AWESOME Airboat Adventures He will be h…" at bounding box center [1192, 442] width 514 height 695
click at [1273, 281] on textarea "Thank you so much for your wonderful review! We're thrilled to hear you had a g…" at bounding box center [1192, 315] width 456 height 86
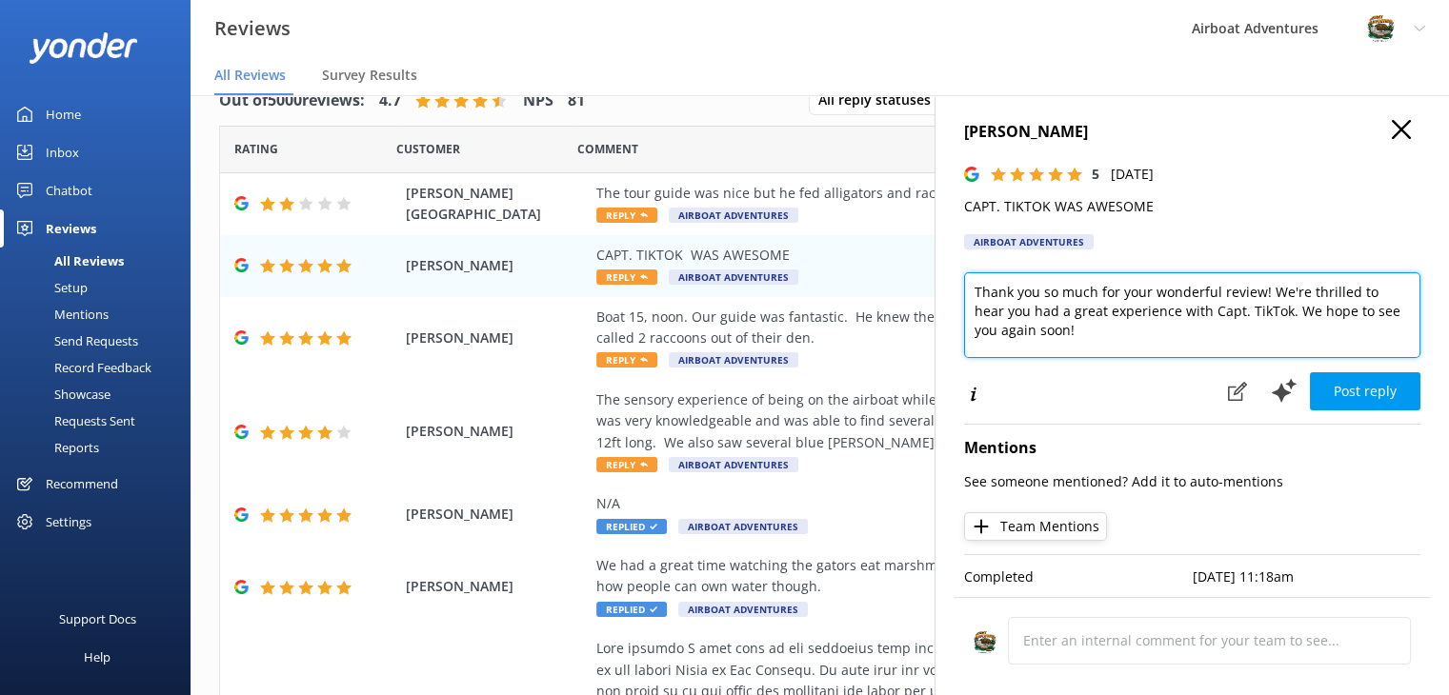
paste textarea "He will be happy to hear this!"
drag, startPoint x: 1055, startPoint y: 319, endPoint x: 1035, endPoint y: 292, distance: 33.3
click at [1035, 292] on textarea "Thank you so much for your wonderful review! He will be happy to hear this! We'…" at bounding box center [1192, 315] width 456 height 86
click at [1244, 306] on textarea "Thank you so much for your wonderful review! He will be happy to hear this! We …" at bounding box center [1192, 315] width 456 height 86
type textarea "Thank you so much for your wonderful review! He will be happy to hear this! We …"
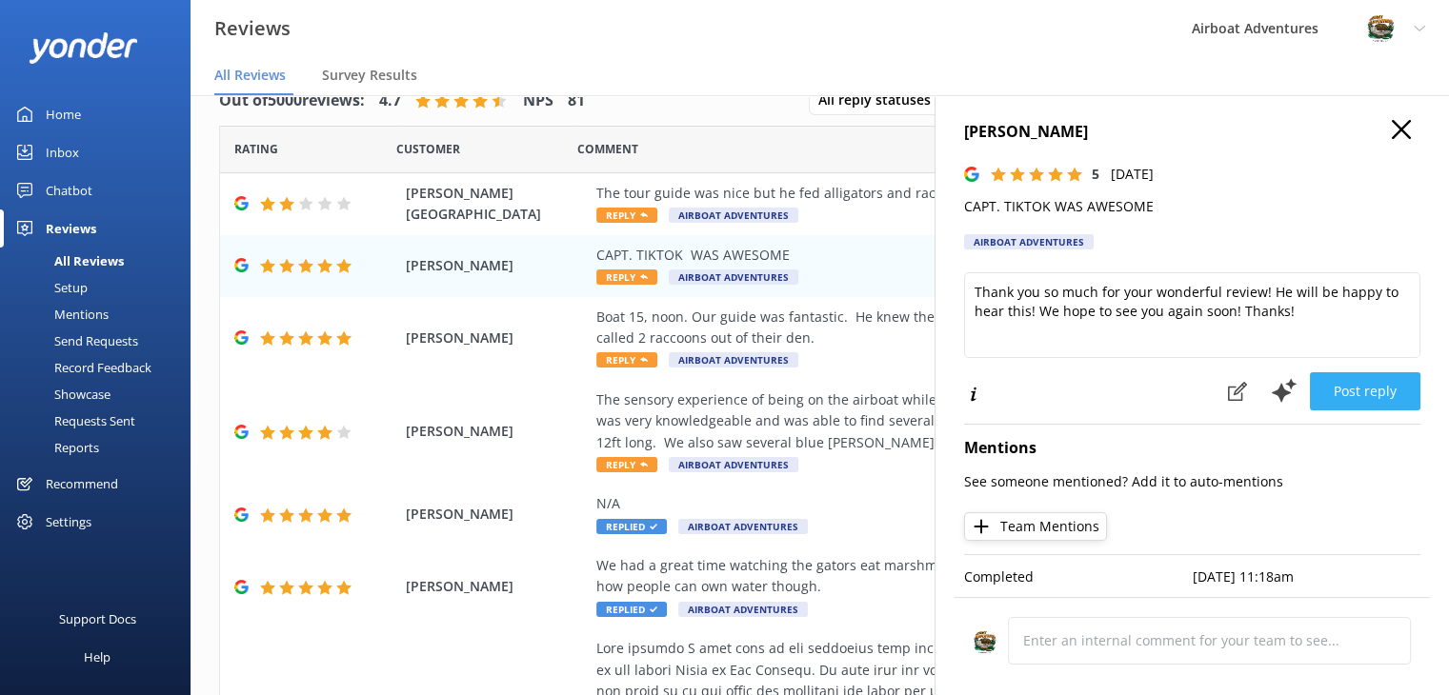
click at [1357, 373] on button "Post reply" at bounding box center [1365, 392] width 111 height 38
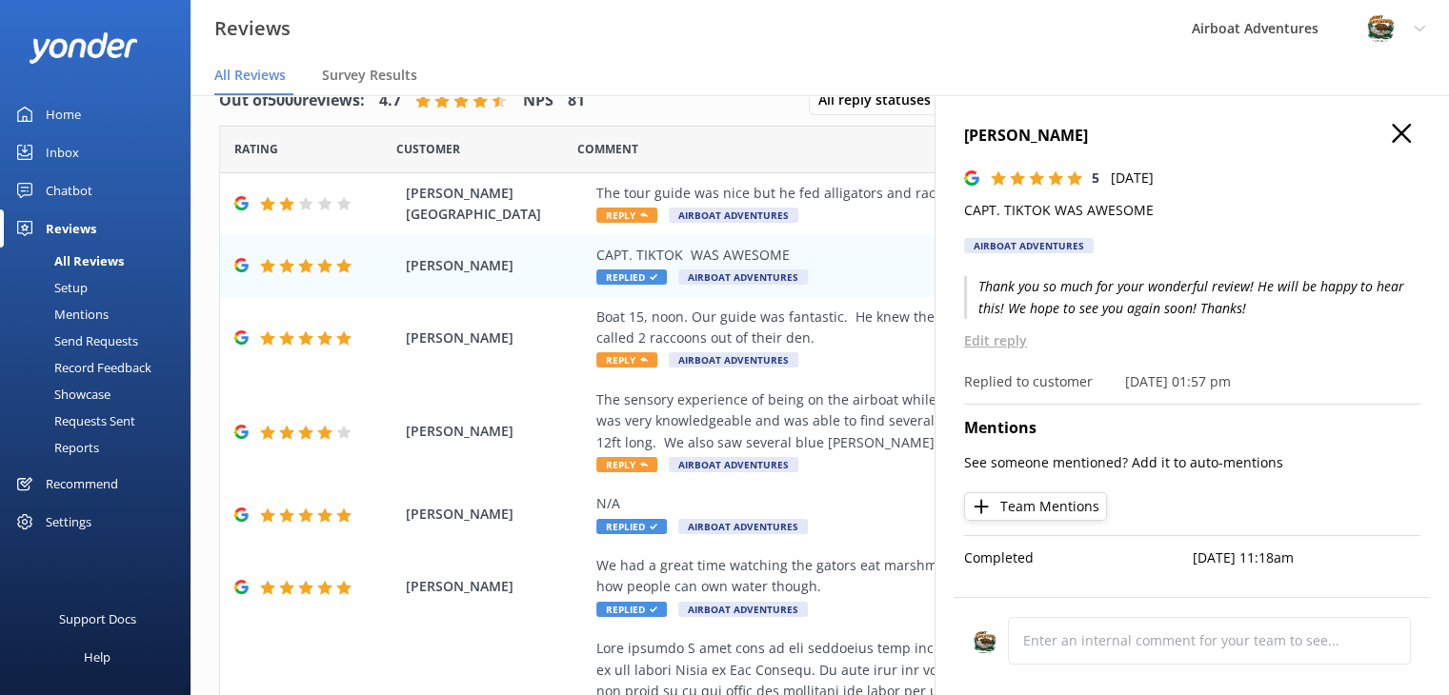
click at [1399, 141] on icon "button" at bounding box center [1401, 133] width 19 height 19
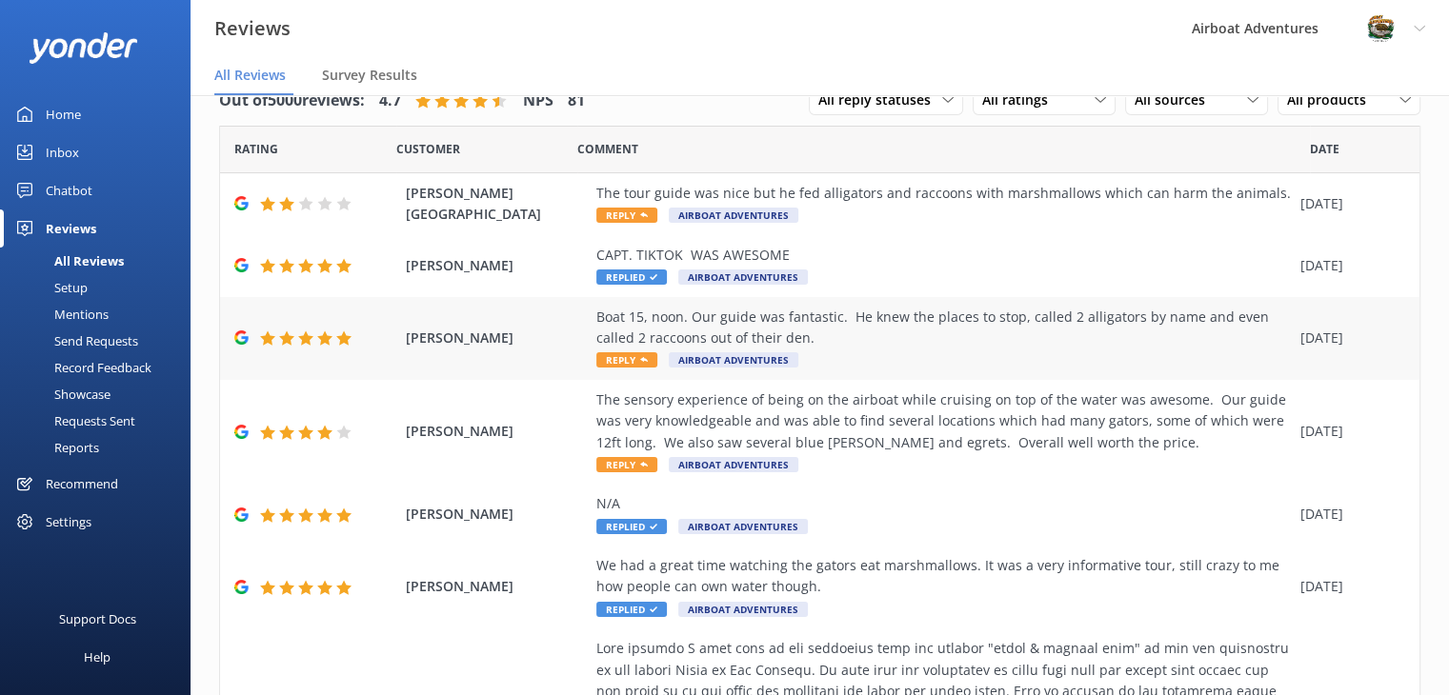
click at [644, 361] on use at bounding box center [644, 359] width 8 height 5
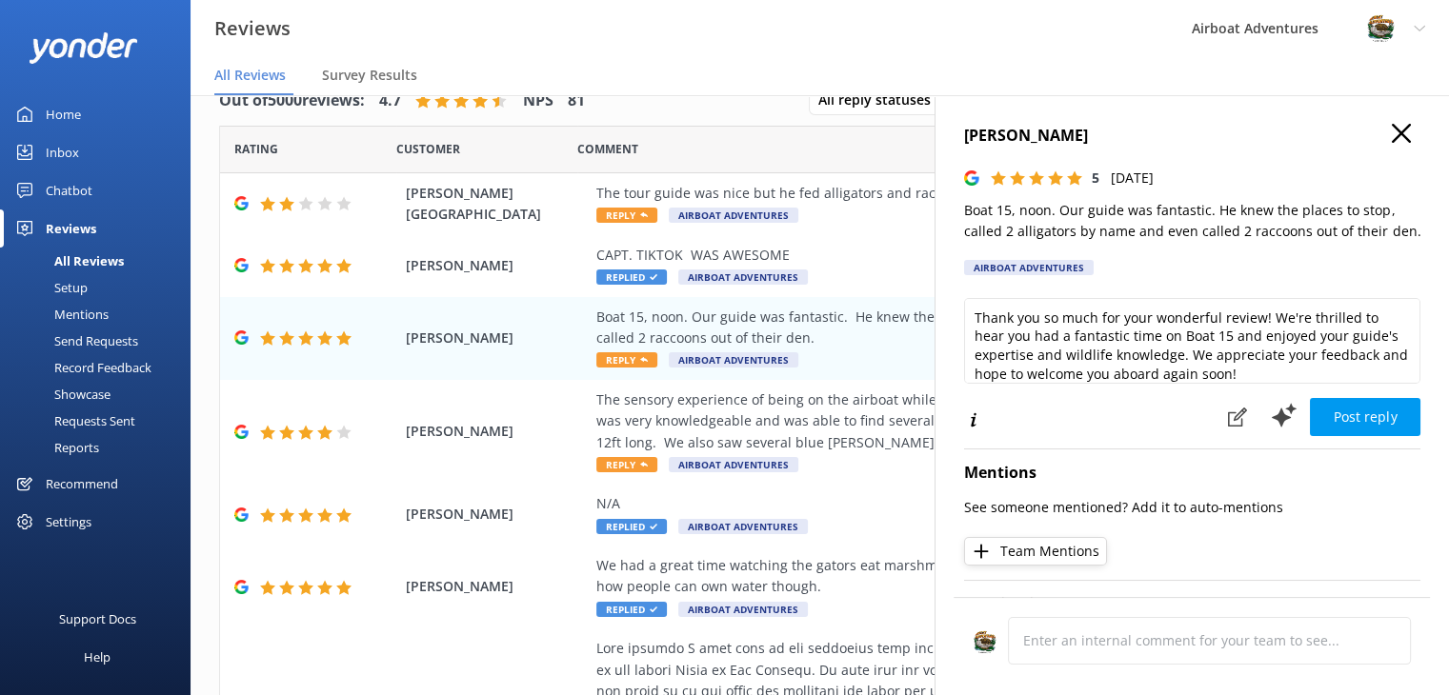
scroll to position [9, 0]
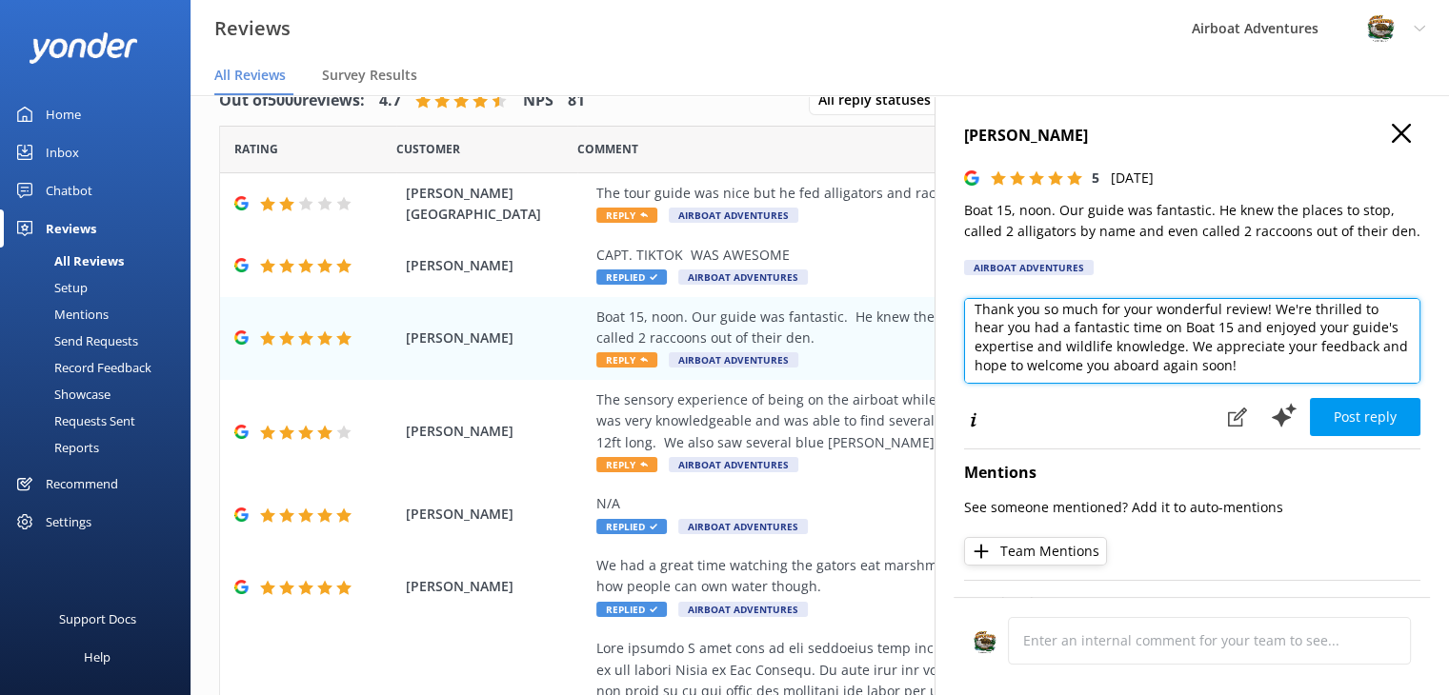
click at [1352, 303] on textarea "Thank you so much for your wonderful review! We're thrilled to hear you had a f…" at bounding box center [1192, 341] width 456 height 86
click at [1018, 329] on textarea "Thank you so much for your wonderful review! We're so excited to hear you had a…" at bounding box center [1192, 341] width 456 height 86
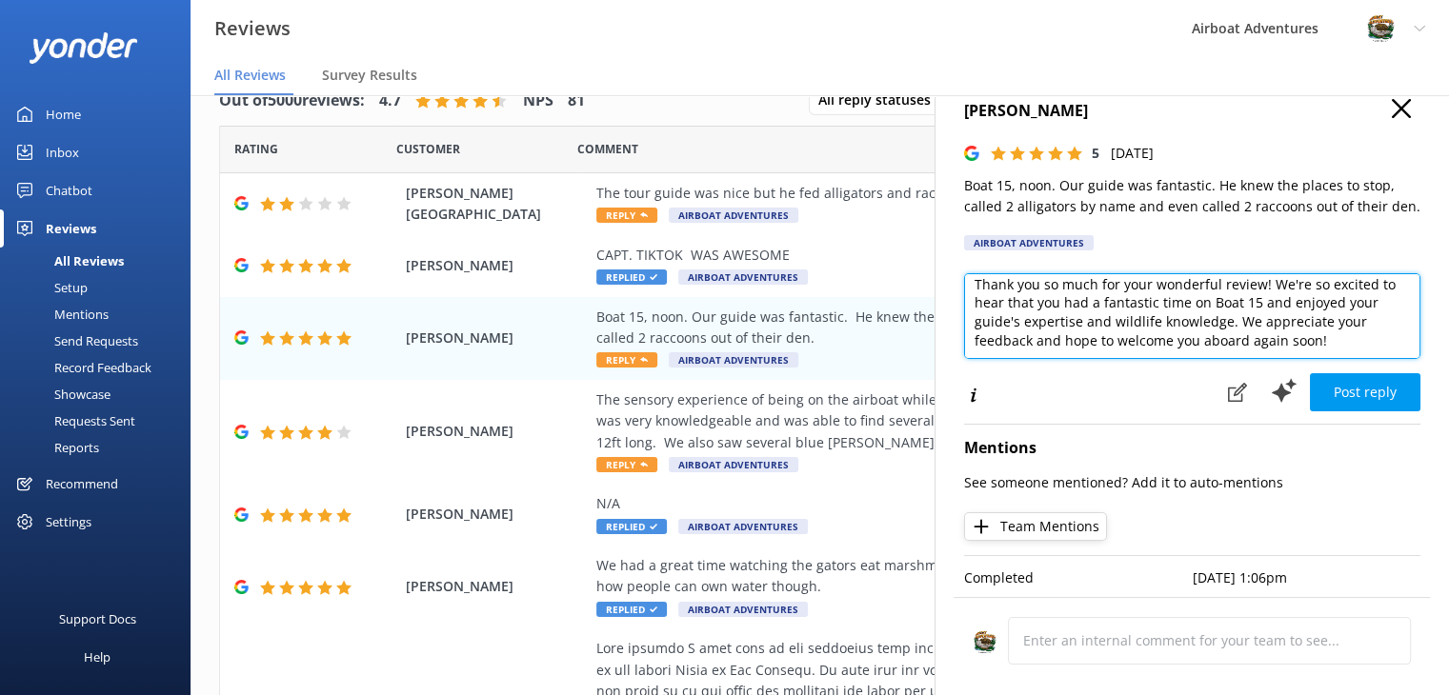
scroll to position [39, 0]
type textarea "Thank you so much for your wonderful review! We're so excited to hear that you …"
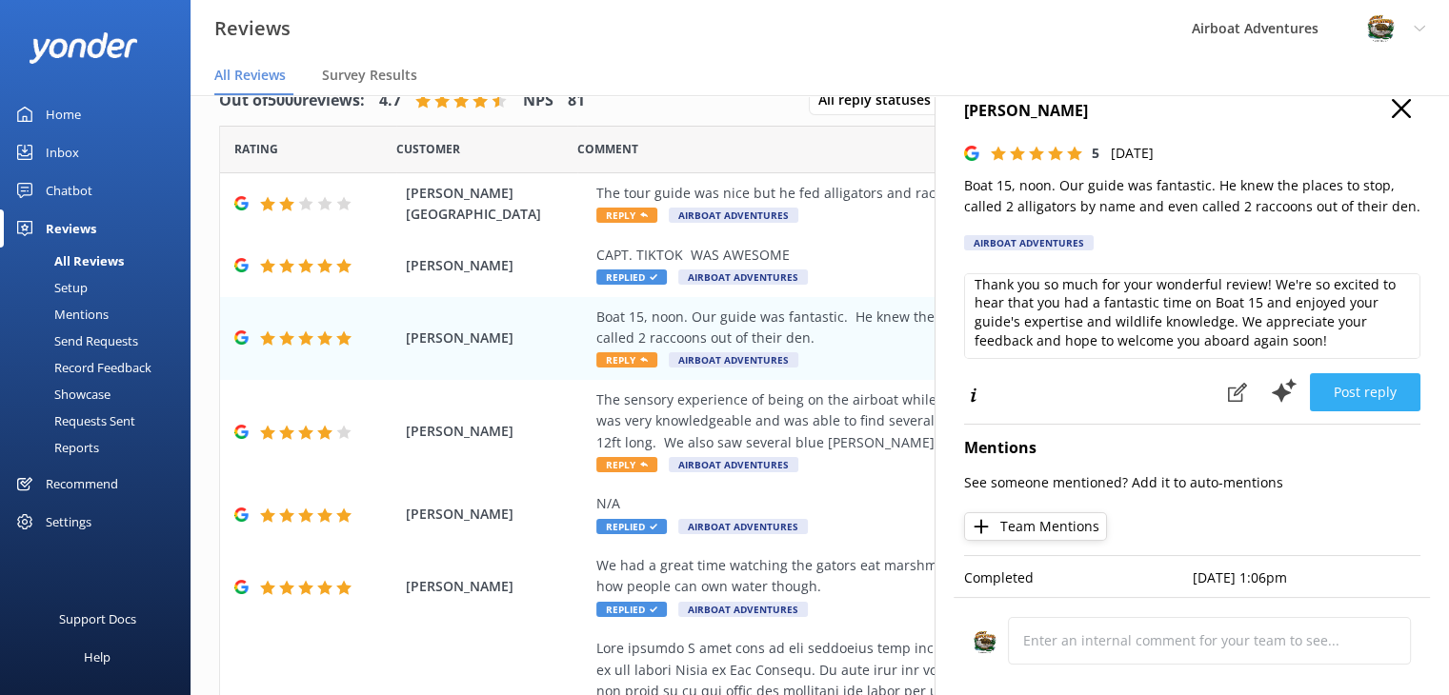
click at [1360, 378] on button "Post reply" at bounding box center [1365, 392] width 111 height 38
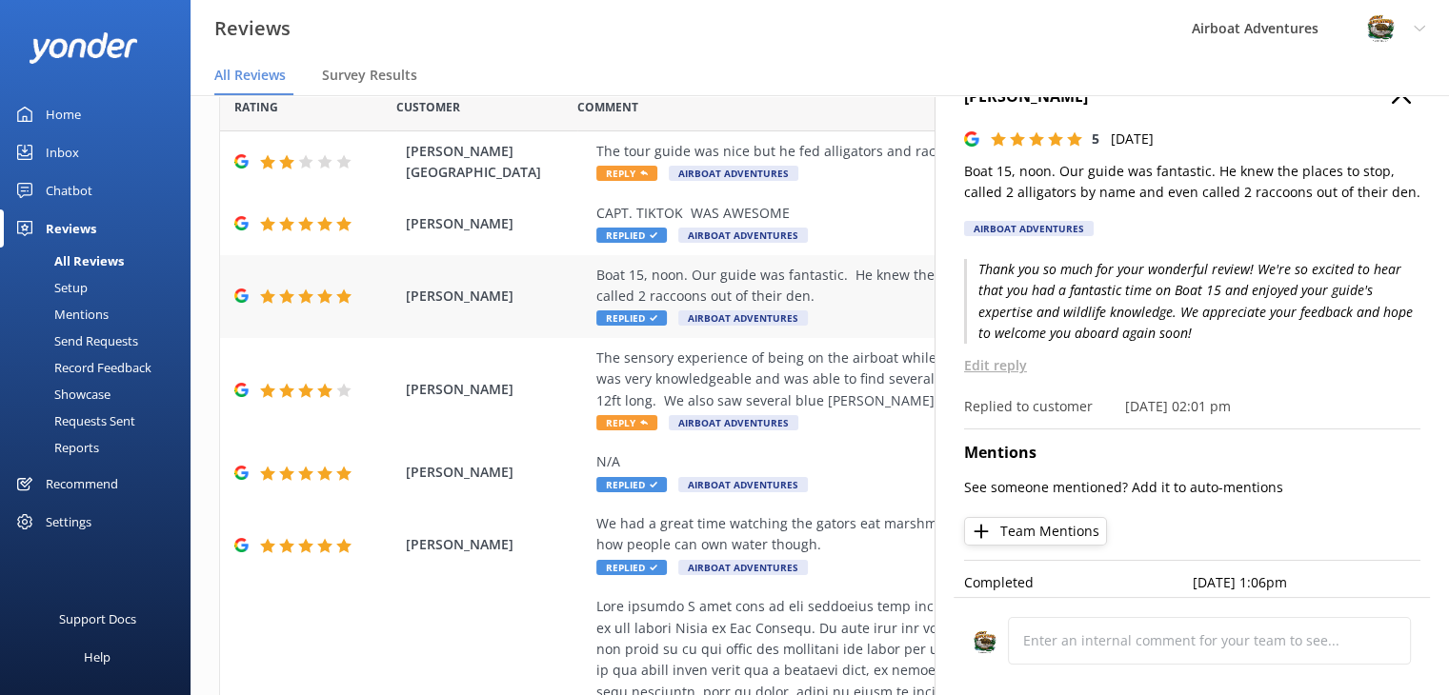
scroll to position [42, 0]
click at [1258, 97] on h4 "[PERSON_NAME]" at bounding box center [1192, 97] width 456 height 25
click at [924, 111] on div "Comment" at bounding box center [943, 108] width 733 height 48
click at [749, 118] on div "Comment" at bounding box center [943, 108] width 733 height 48
click at [1392, 103] on icon "button" at bounding box center [1401, 94] width 19 height 19
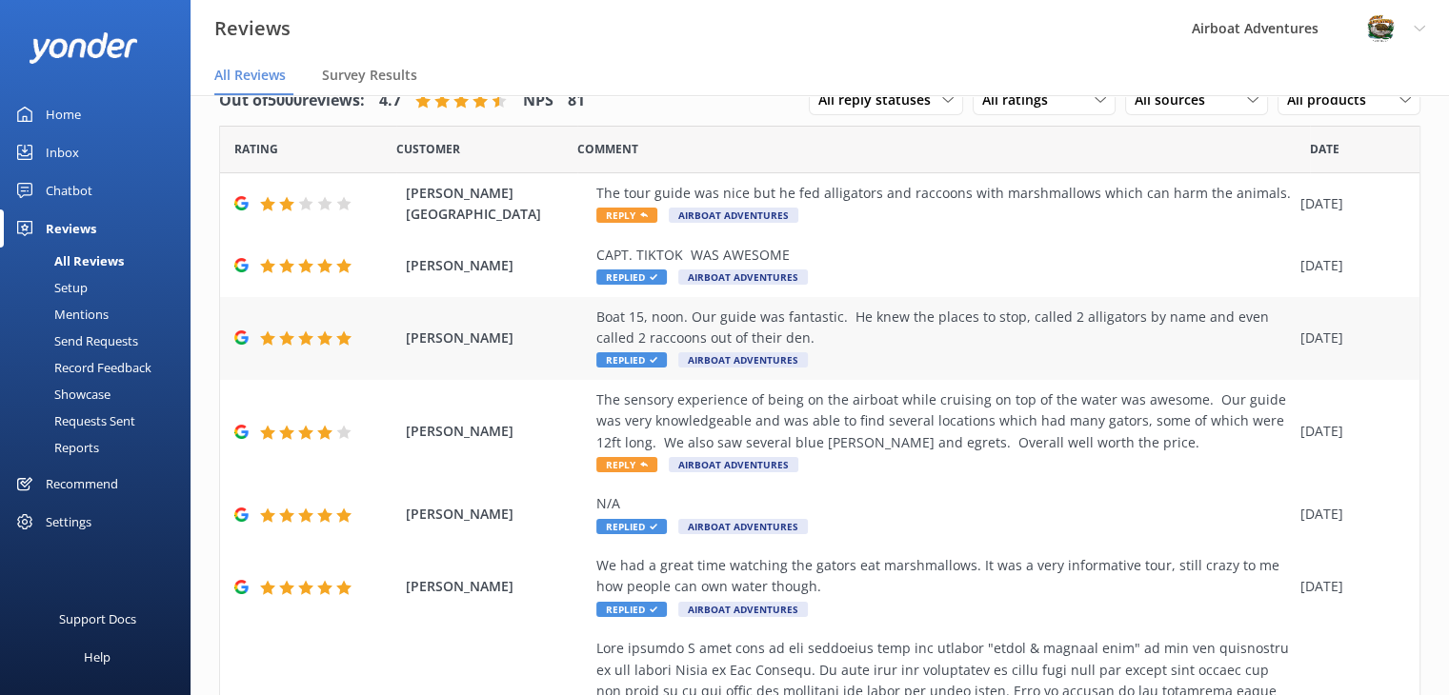
scroll to position [0, 0]
